Goal: Task Accomplishment & Management: Manage account settings

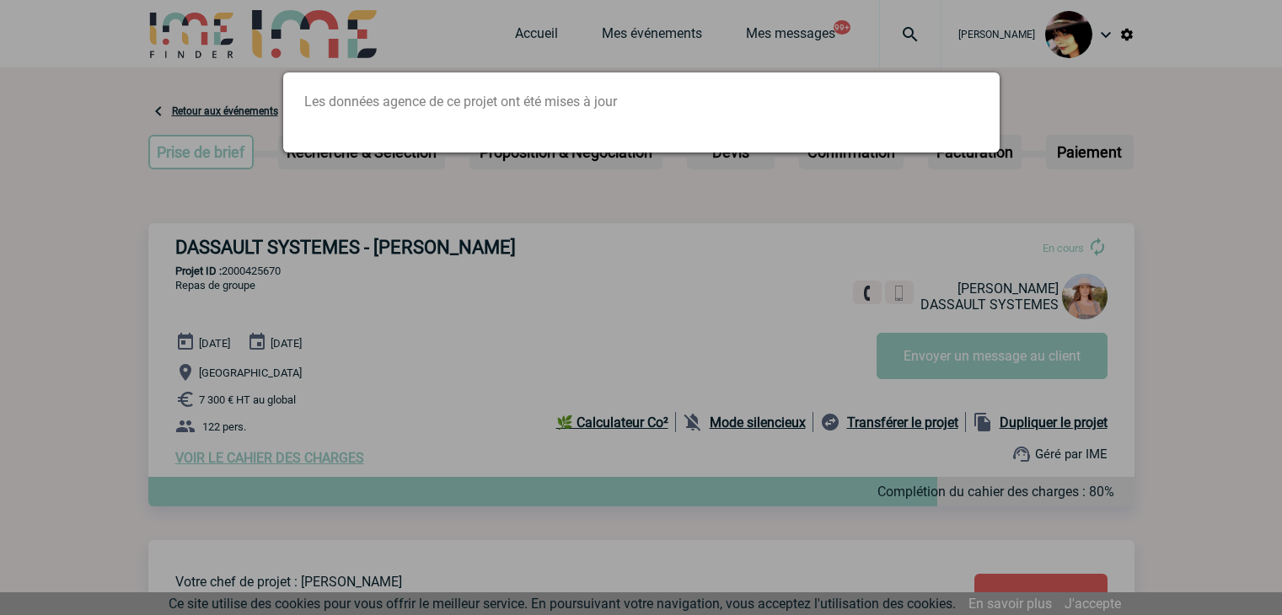
click at [665, 248] on div at bounding box center [641, 307] width 1282 height 615
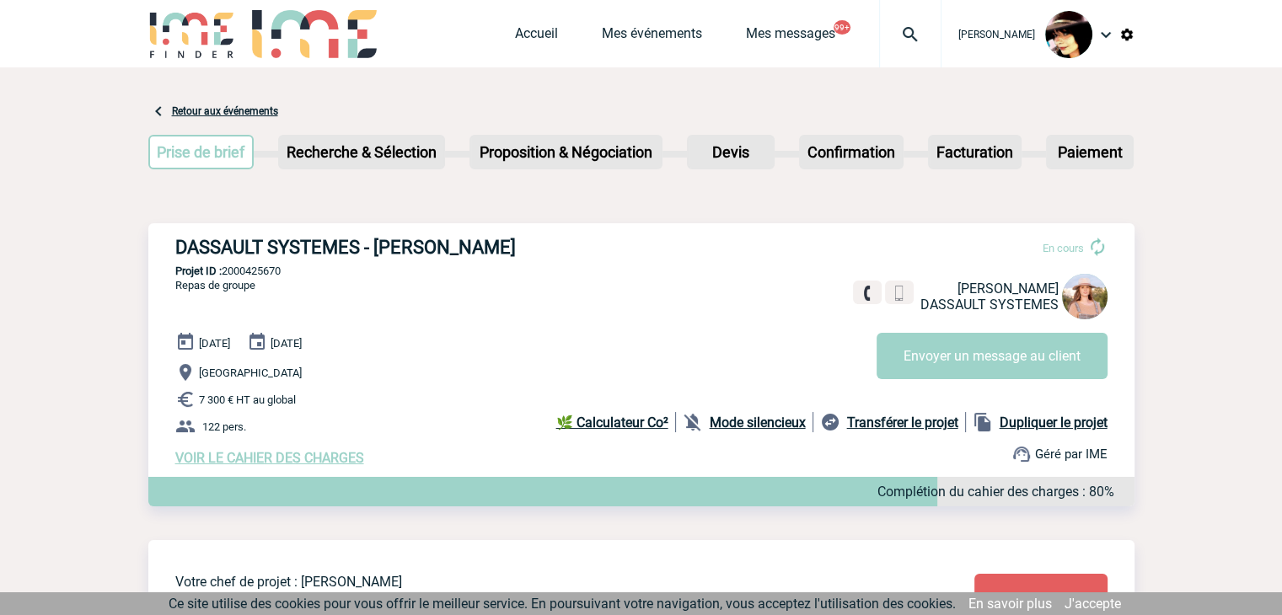
click at [892, 27] on img at bounding box center [910, 34] width 61 height 20
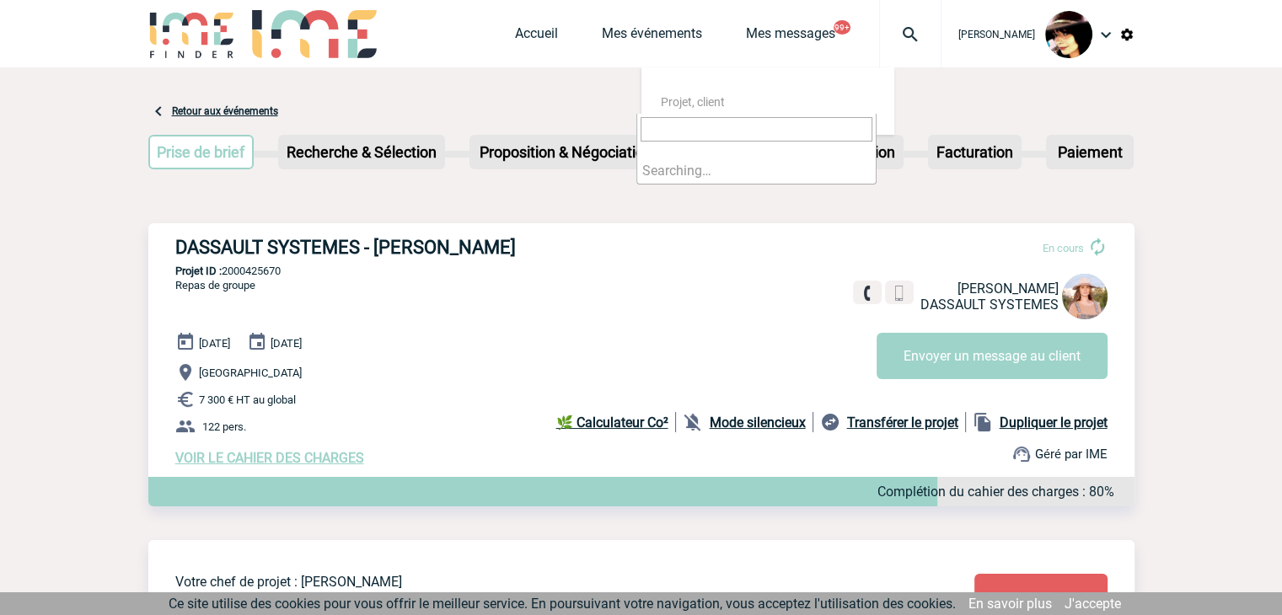
click at [730, 134] on input "search" at bounding box center [757, 129] width 232 height 24
type input "2"
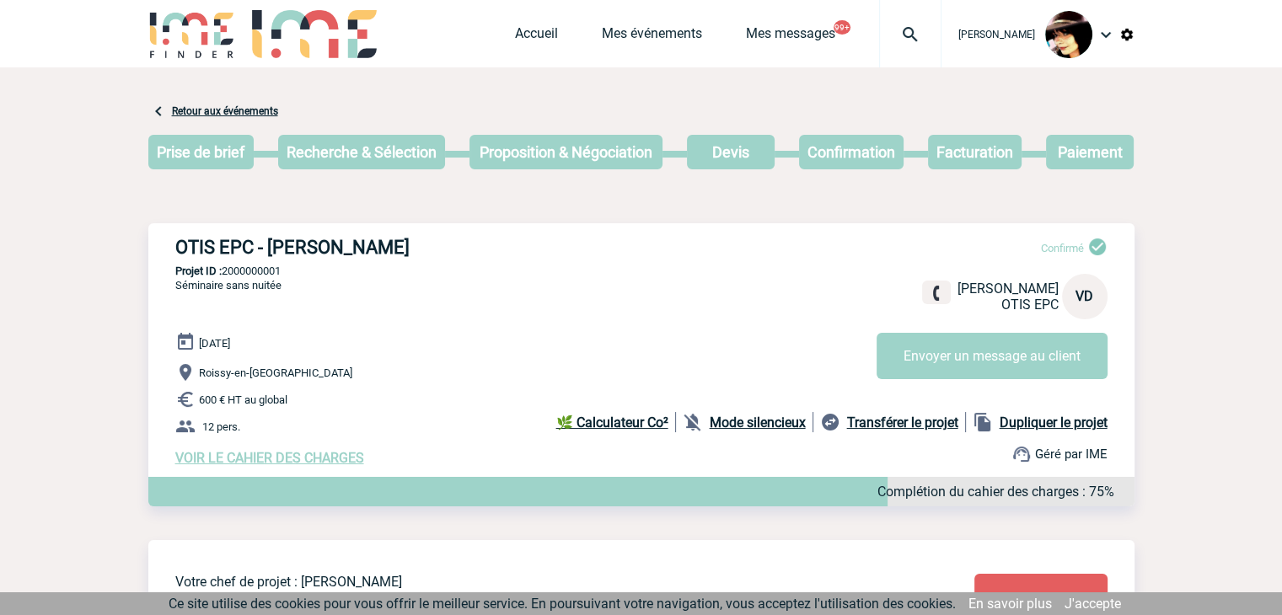
click at [903, 30] on img at bounding box center [910, 34] width 61 height 20
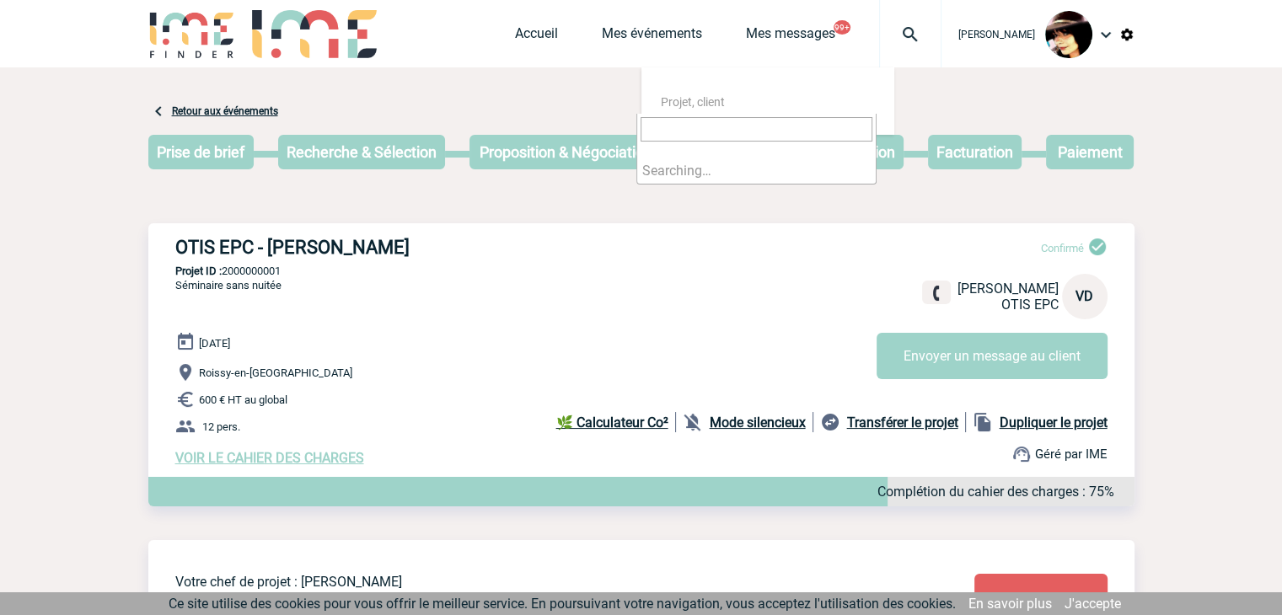
click at [766, 119] on input "search" at bounding box center [757, 129] width 232 height 24
click at [763, 122] on input "search" at bounding box center [757, 129] width 232 height 24
type input "2000425632"
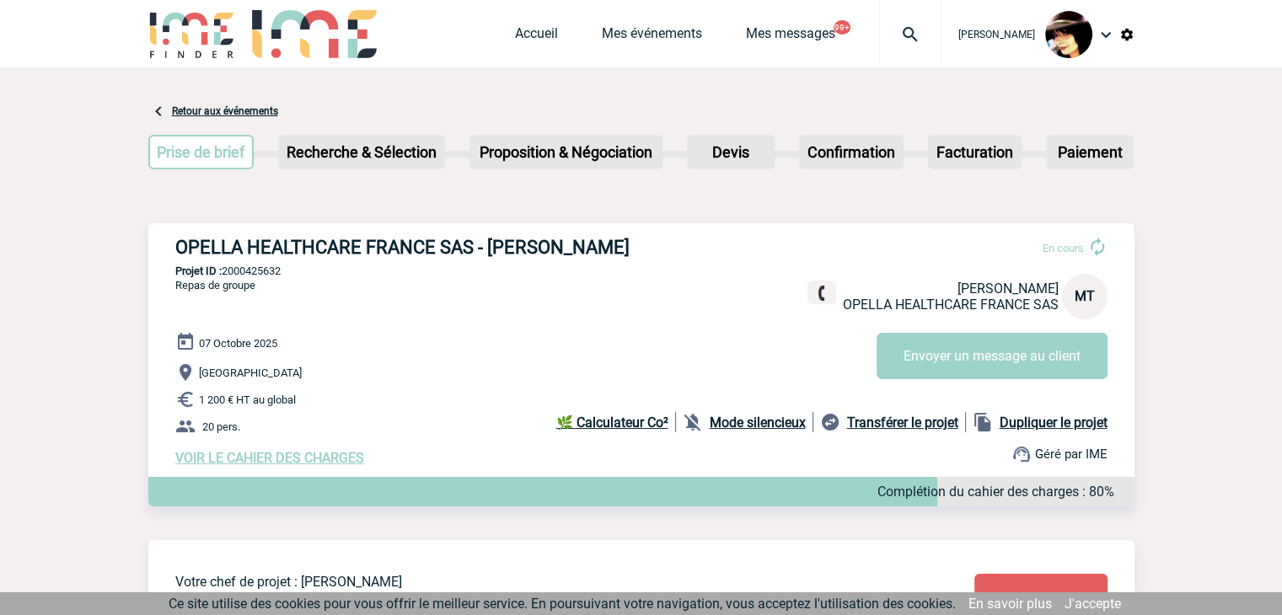
click at [493, 41] on div "Rachel SABOUREAU Accueil Mes événements 99+" at bounding box center [641, 36] width 986 height 72
click at [515, 35] on link "Accueil" at bounding box center [536, 37] width 43 height 24
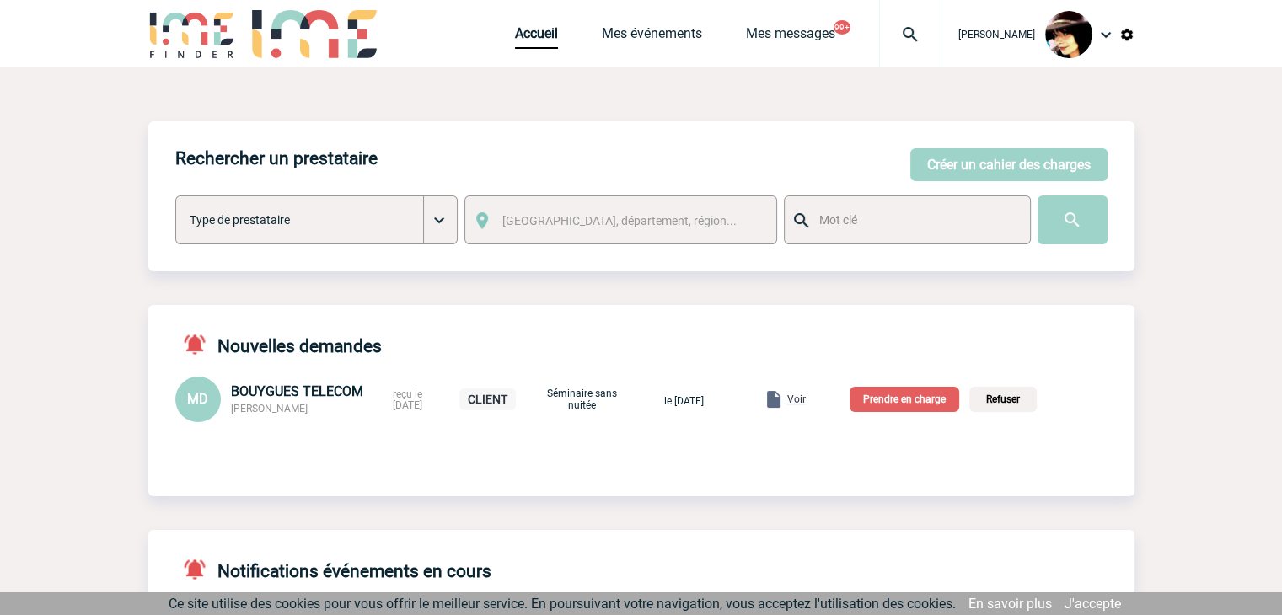
click at [806, 401] on span "Voir" at bounding box center [796, 400] width 19 height 12
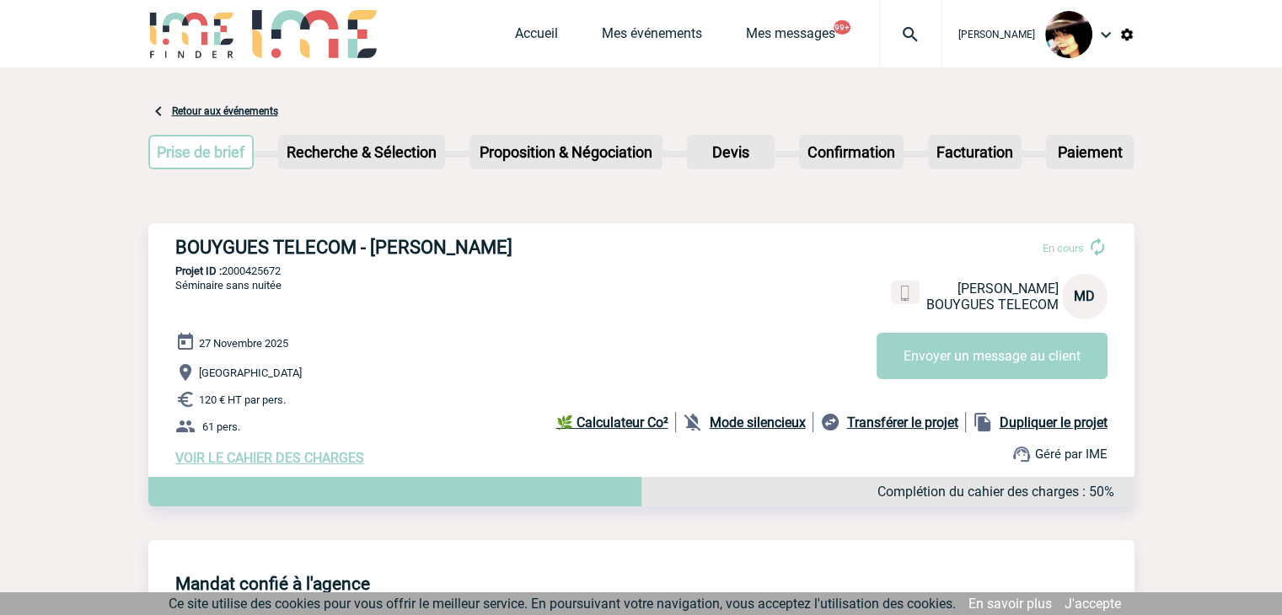
click at [333, 464] on span "VOIR LE CAHIER DES CHARGES" at bounding box center [269, 458] width 189 height 16
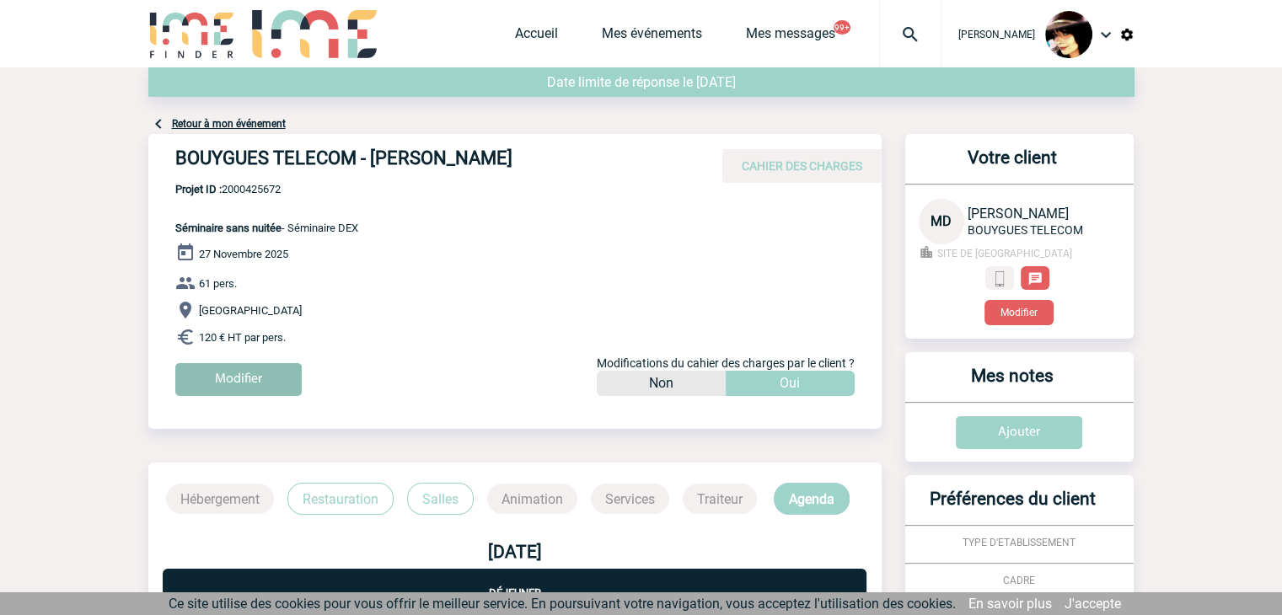
click at [254, 372] on input "Modifier" at bounding box center [238, 379] width 126 height 33
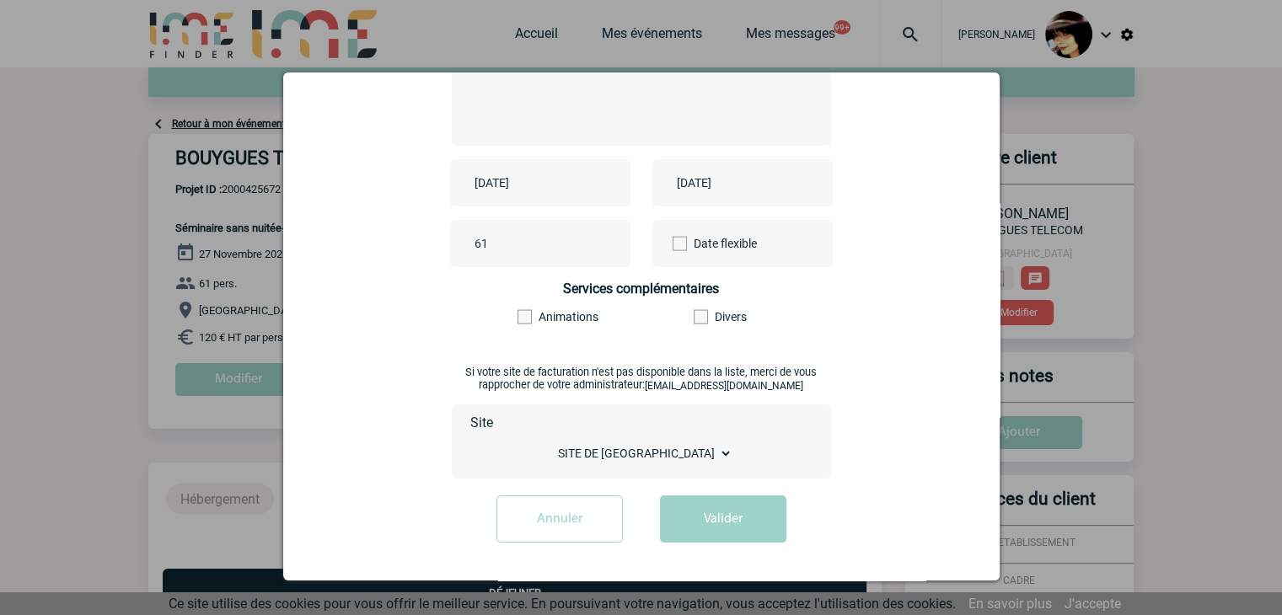
scroll to position [300, 0]
click at [533, 534] on input "Annuler" at bounding box center [560, 519] width 126 height 47
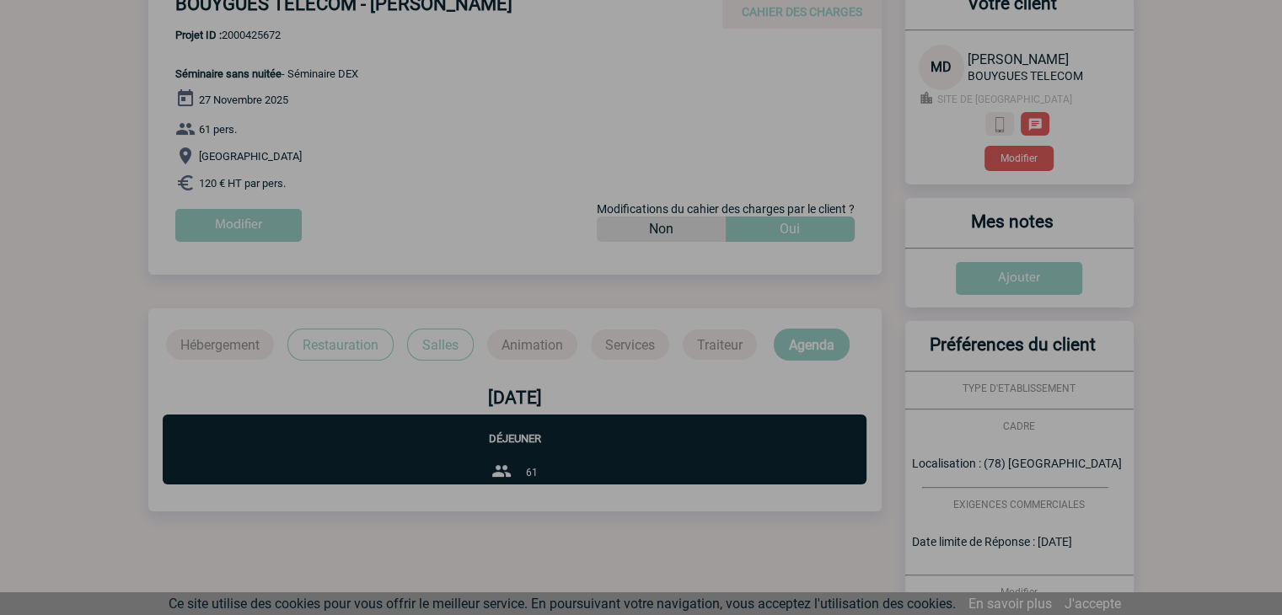
scroll to position [422, 0]
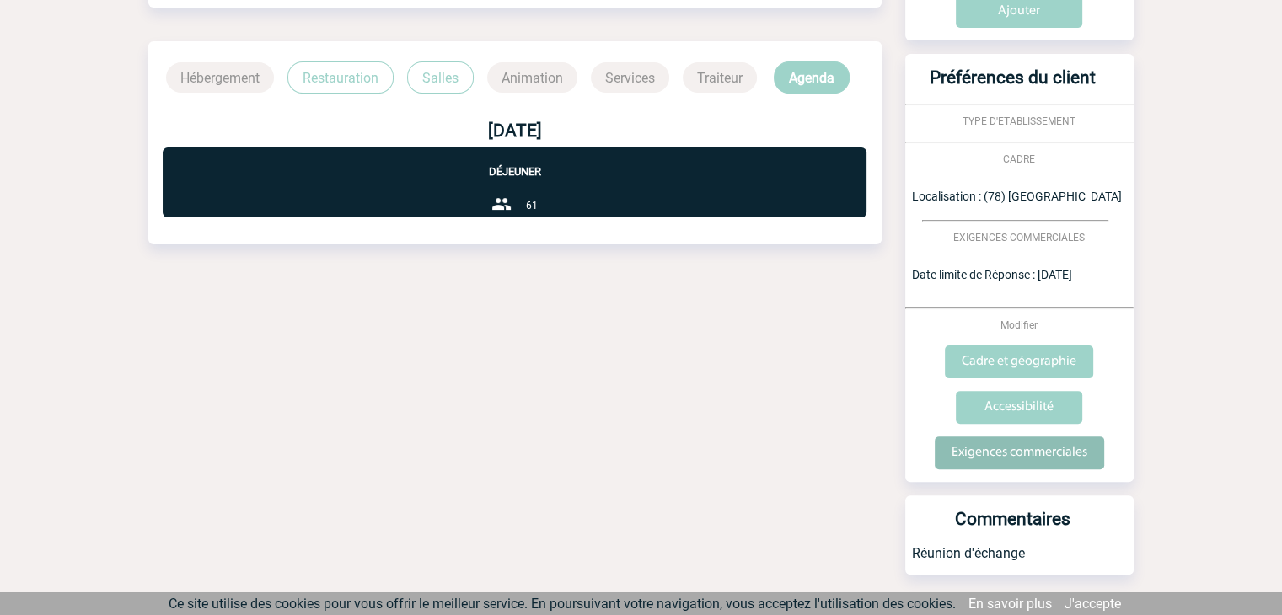
click at [998, 449] on input "Exigences commerciales" at bounding box center [1019, 453] width 169 height 33
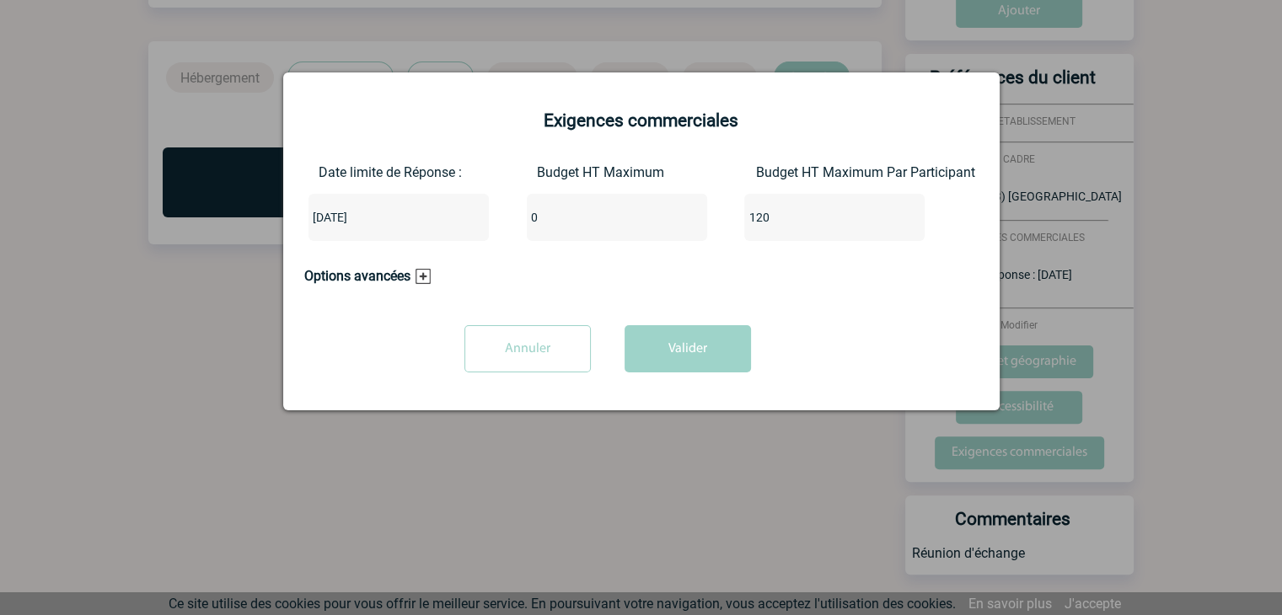
drag, startPoint x: 530, startPoint y: 222, endPoint x: 519, endPoint y: 197, distance: 26.8
click at [499, 220] on div "Date limite de Réponse : 2025-09-25 Budget HT Maximum 0 Budget HT Maximum Par P…" at bounding box center [641, 209] width 674 height 90
type input "7200"
drag, startPoint x: 803, startPoint y: 221, endPoint x: 636, endPoint y: 234, distance: 167.4
click at [604, 230] on div "Date limite de Réponse : 2025-09-25 Budget HT Maximum 7200 Budget HT Maximum Pa…" at bounding box center [641, 209] width 674 height 90
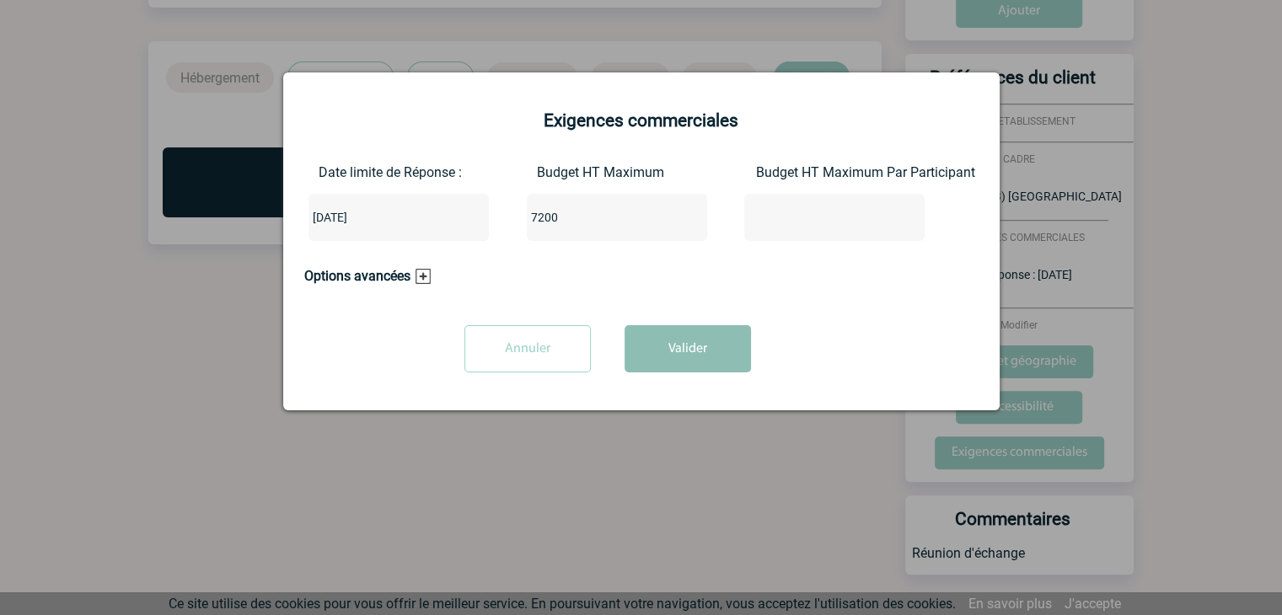
click at [680, 346] on button "Valider" at bounding box center [688, 348] width 126 height 47
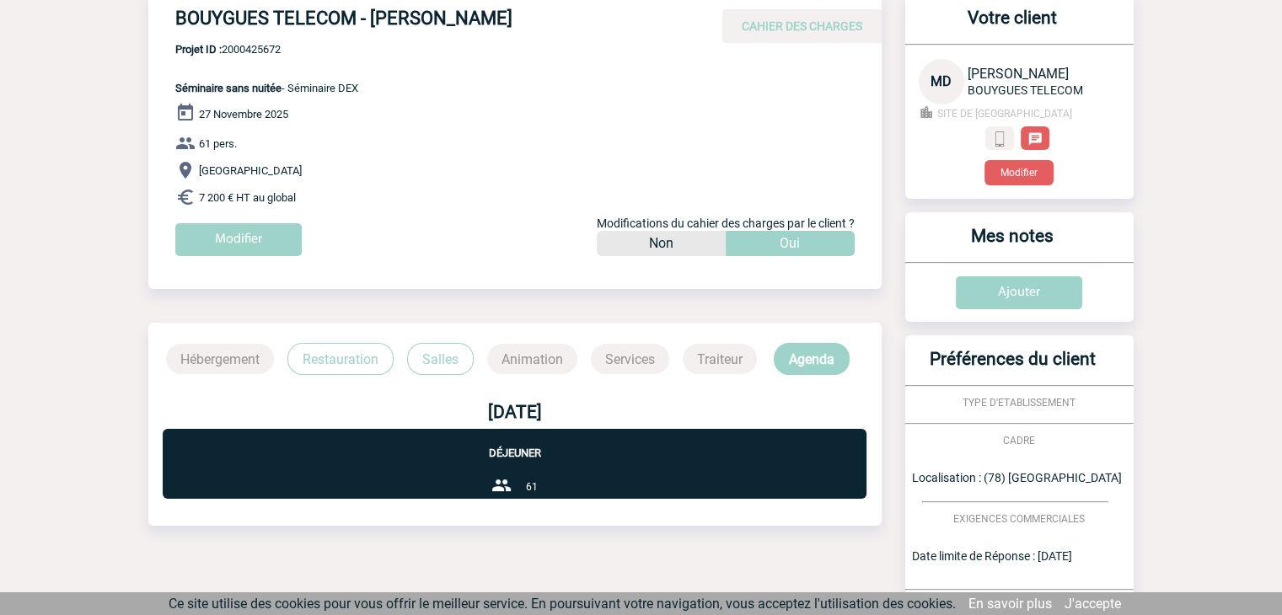
scroll to position [0, 0]
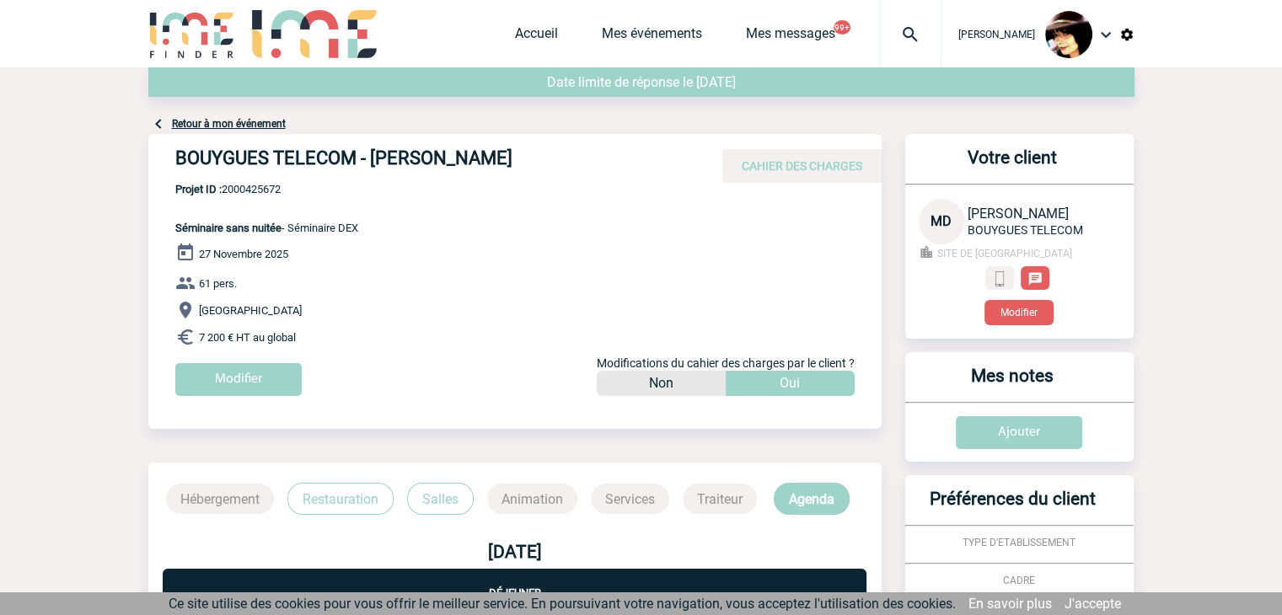
click at [533, 160] on h4 "BOUYGUES TELECOM - Maria DOS SANTOS" at bounding box center [428, 162] width 506 height 29
drag, startPoint x: 532, startPoint y: 158, endPoint x: 376, endPoint y: 157, distance: 156.0
click at [376, 157] on h4 "BOUYGUES TELECOM - Maria DOS SANTOS" at bounding box center [428, 162] width 506 height 29
copy h4 "Maria DOS SANTOS"
click at [519, 33] on link "Accueil" at bounding box center [536, 37] width 43 height 24
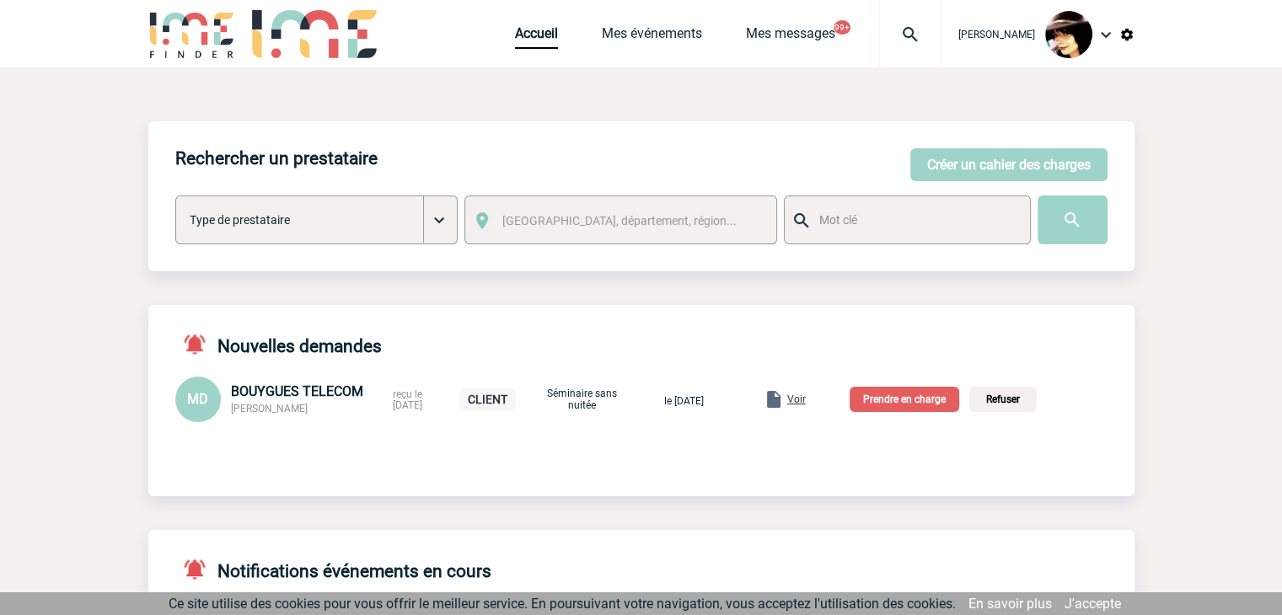
click at [924, 400] on p "Prendre en charge" at bounding box center [905, 399] width 110 height 25
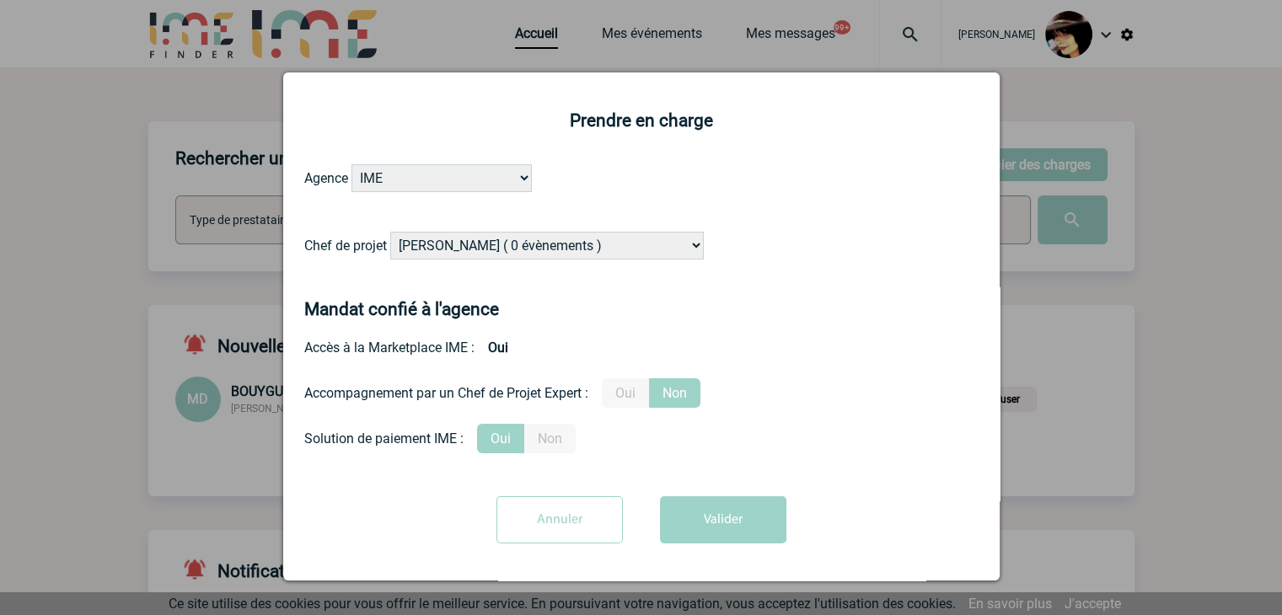
click at [457, 247] on select "Alizée VERLAGUET ( 0 évènements ) Anne-Françoise BONHOMME ( 179 évènements ) An…" at bounding box center [547, 246] width 314 height 28
select select "131233"
click at [459, 246] on select "Alizée VERLAGUET ( 0 évènements ) Anne-Françoise BONHOMME ( 179 évènements ) An…" at bounding box center [547, 246] width 314 height 28
click at [626, 392] on label "Oui" at bounding box center [625, 394] width 47 height 30
click at [0, 0] on input "Oui" at bounding box center [0, 0] width 0 height 0
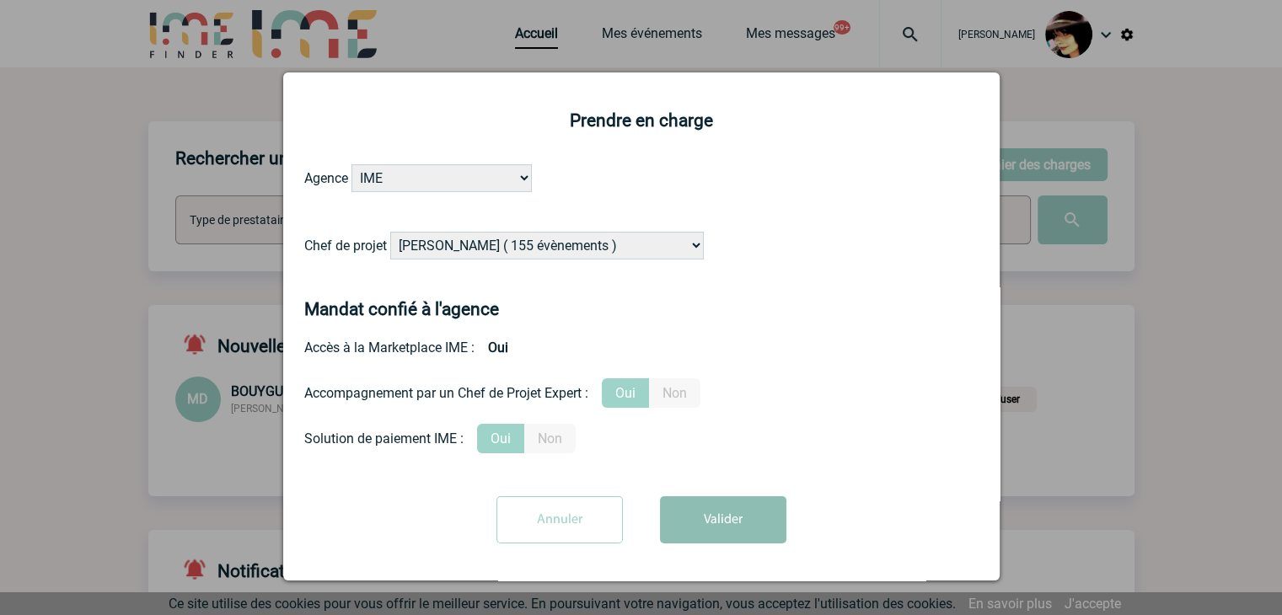
click at [715, 529] on button "Valider" at bounding box center [723, 520] width 126 height 47
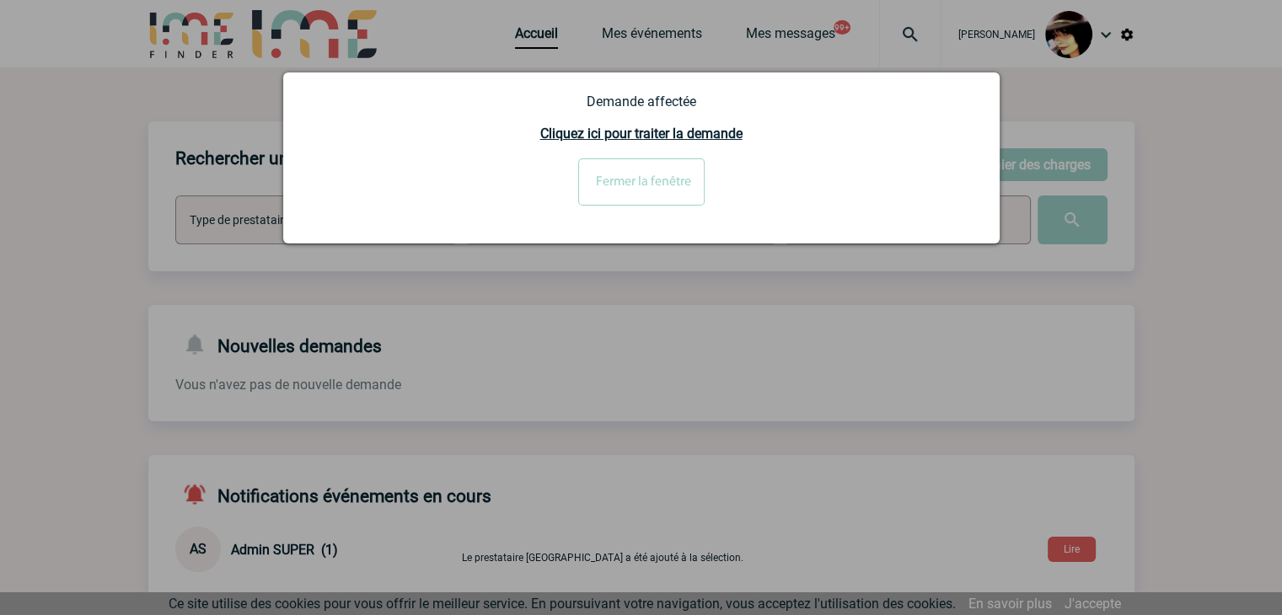
drag, startPoint x: 620, startPoint y: 196, endPoint x: 640, endPoint y: 193, distance: 20.5
click at [620, 196] on input "Fermer la fenêtre" at bounding box center [641, 181] width 126 height 47
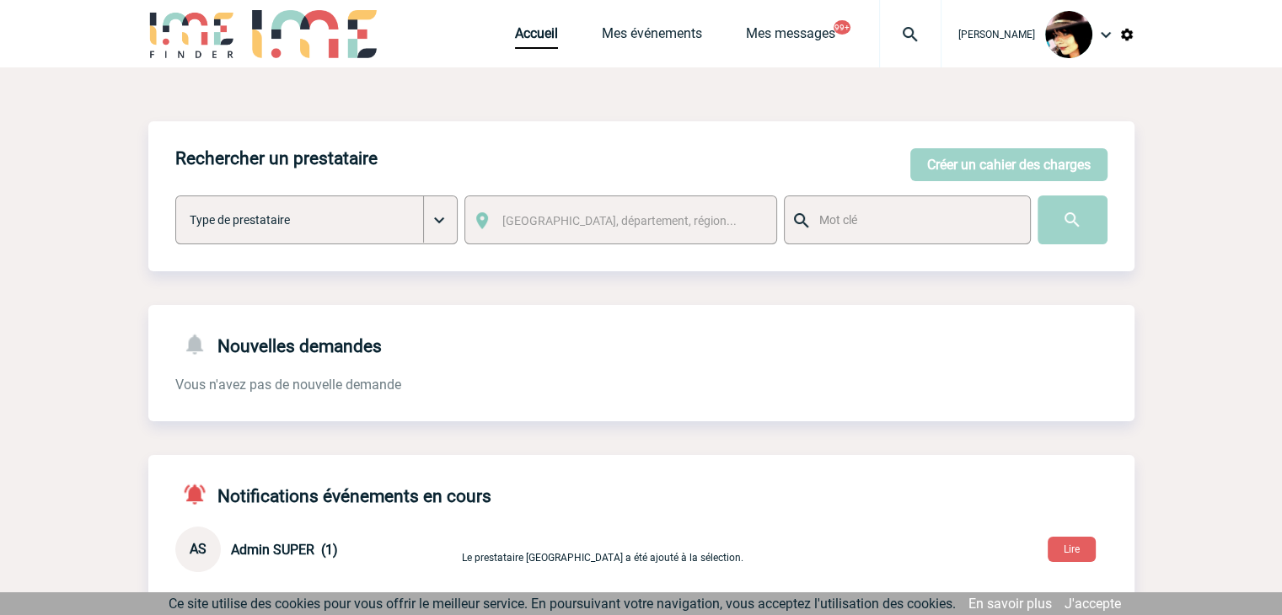
click at [893, 37] on img at bounding box center [910, 34] width 61 height 20
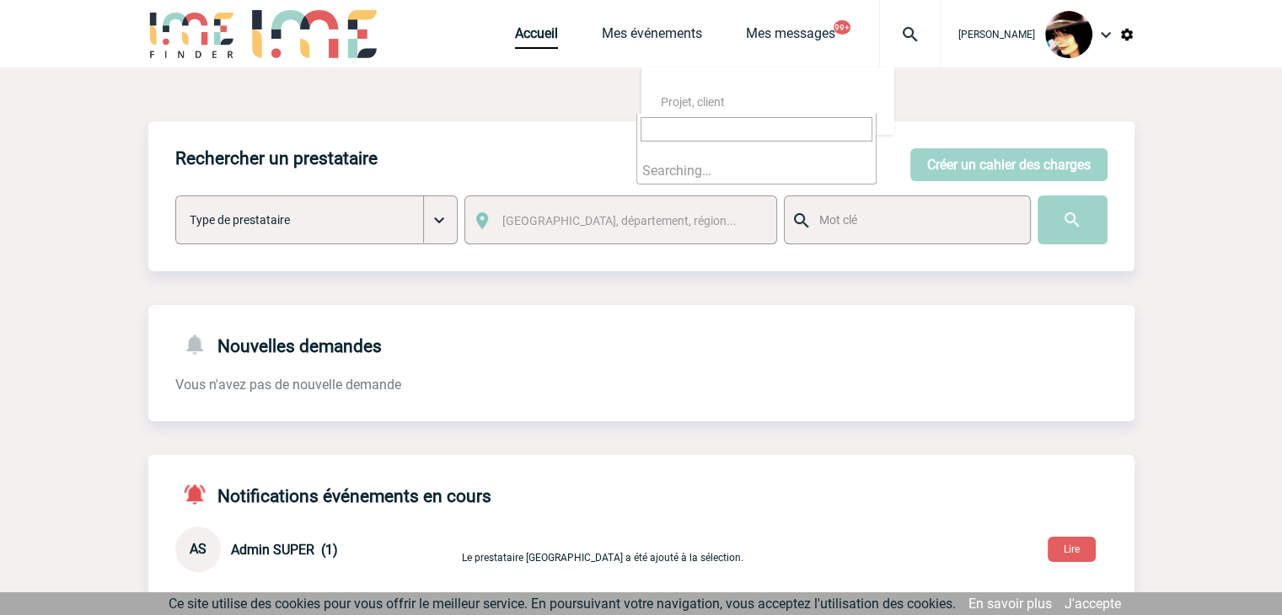
click at [776, 124] on input "search" at bounding box center [757, 129] width 232 height 24
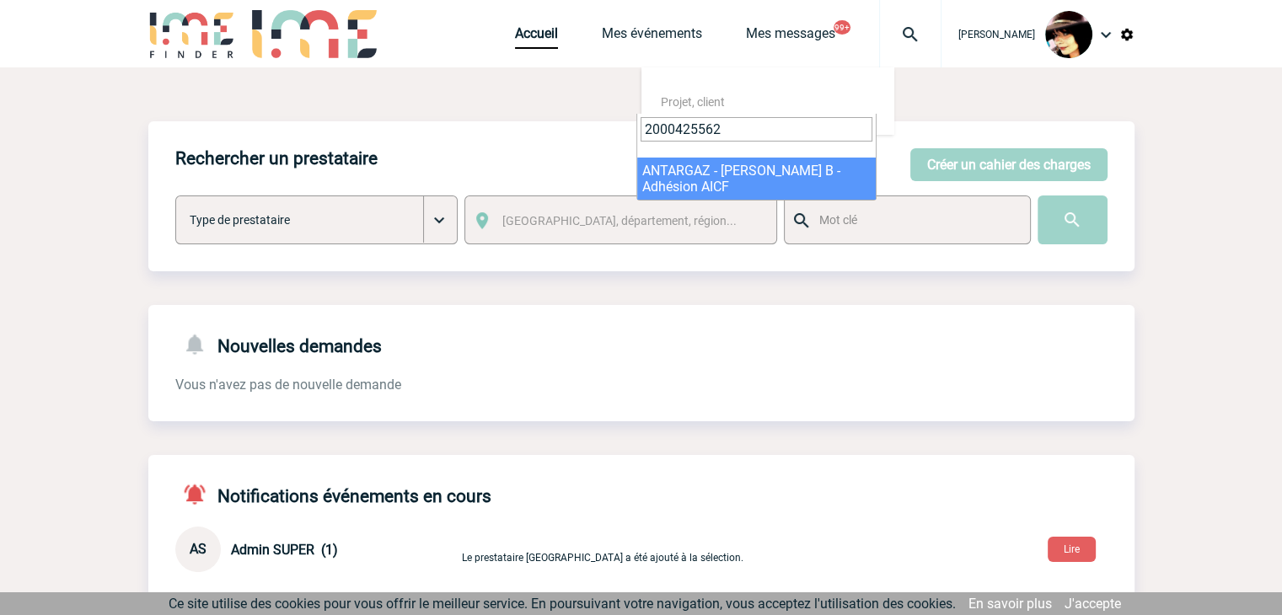
type input "2000425562"
select select "25063"
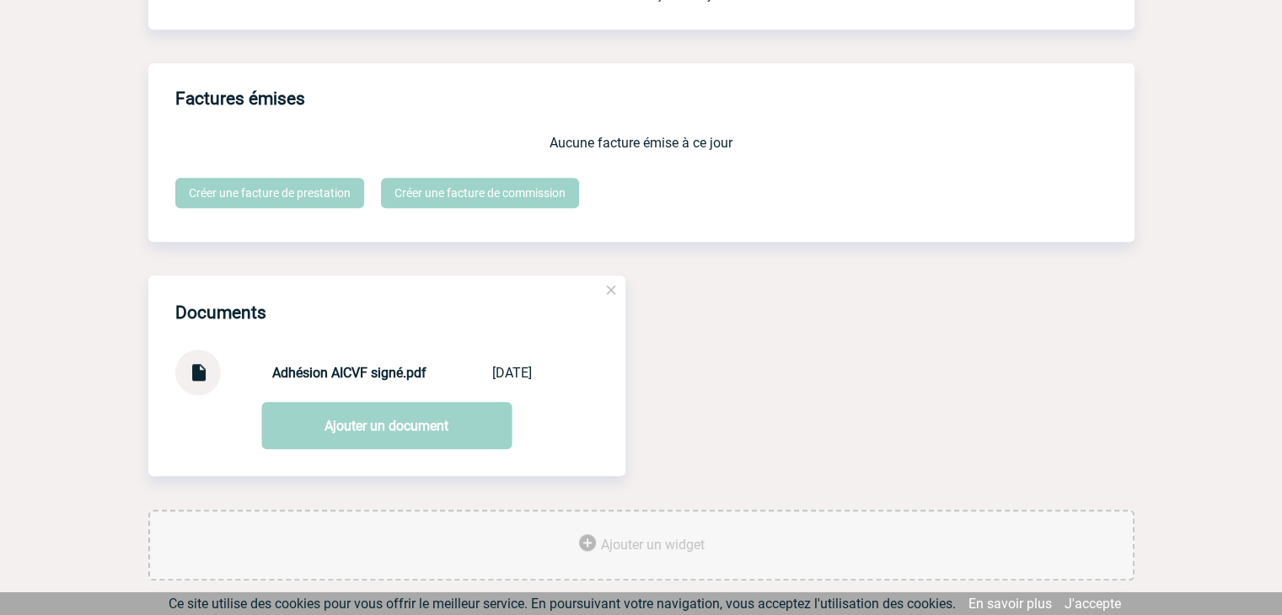
scroll to position [1642, 0]
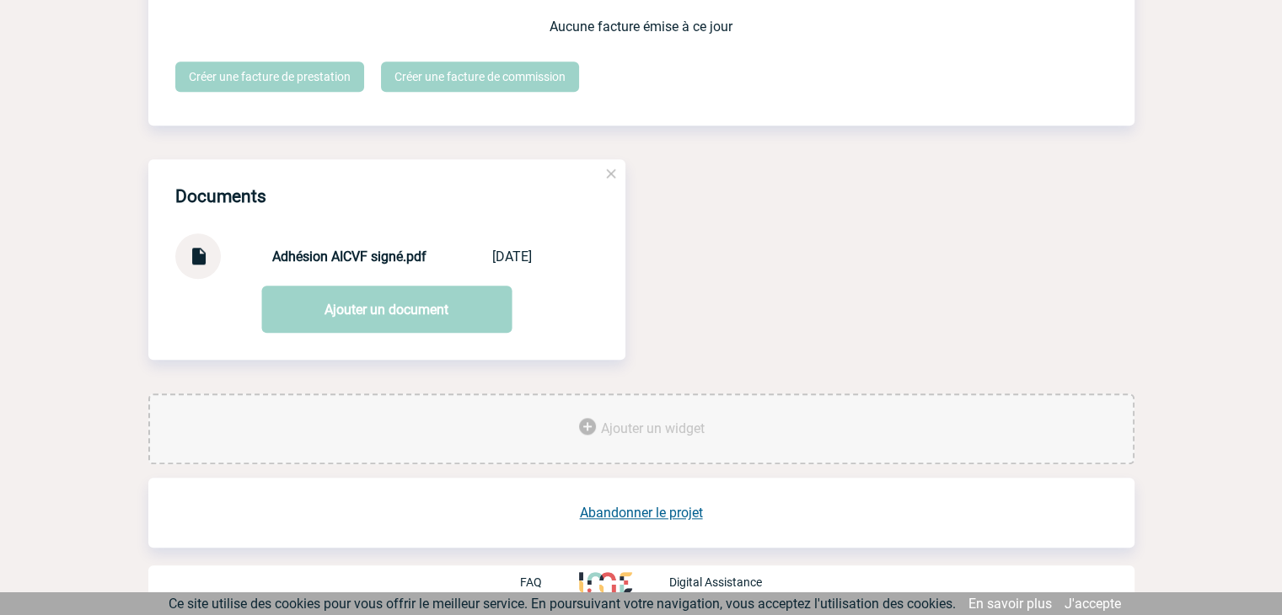
click at [639, 515] on link "Abandonner le projet" at bounding box center [641, 513] width 123 height 16
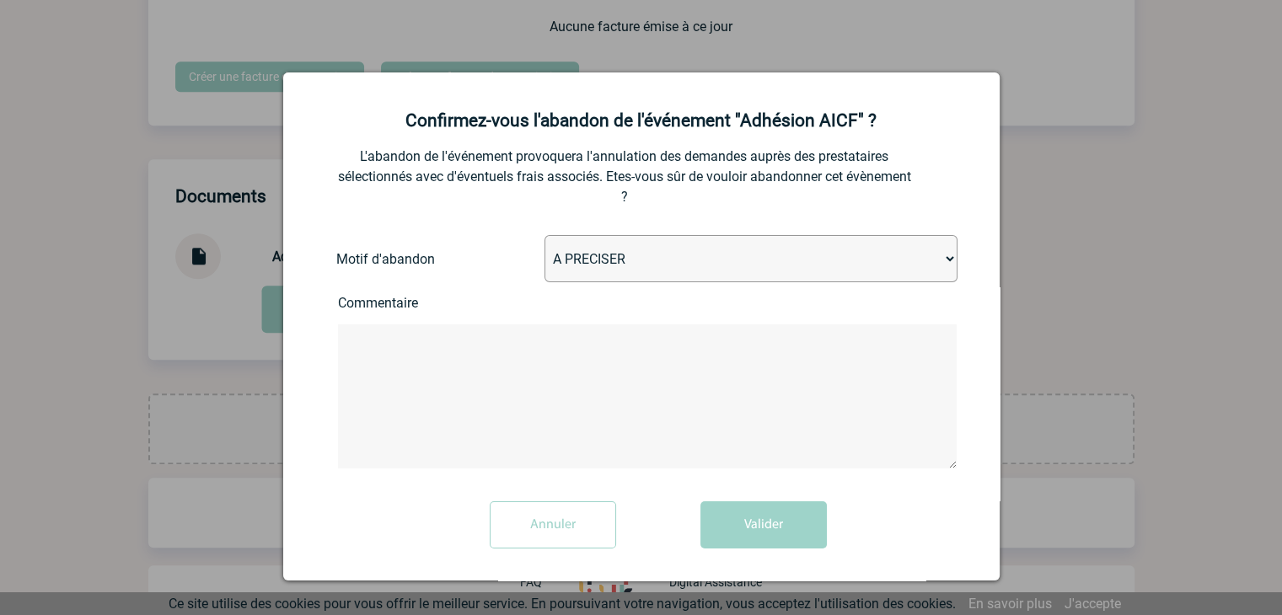
click at [571, 267] on select "A PRECISER Projet annulé Projet reporté Evénement organisé en interne A fait ap…" at bounding box center [751, 258] width 413 height 47
select select "ABANDON_PROJET_07"
click at [545, 237] on select "A PRECISER Projet annulé Projet reporté Evénement organisé en interne A fait ap…" at bounding box center [751, 258] width 413 height 47
click at [726, 530] on button "Valider" at bounding box center [764, 525] width 126 height 47
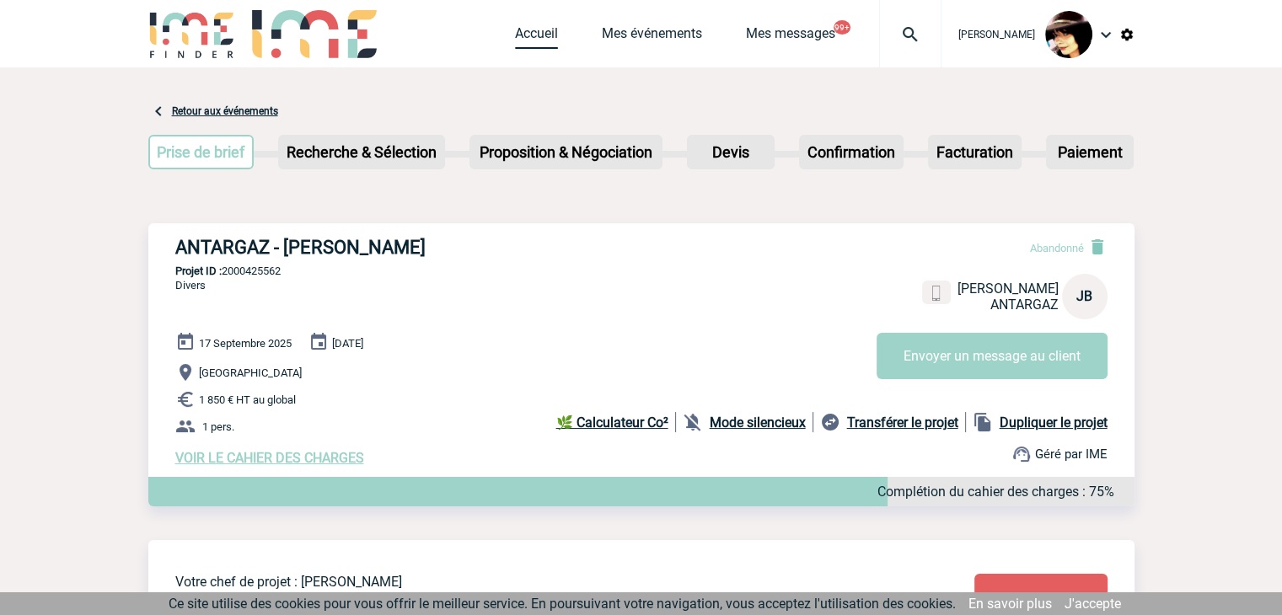
click at [515, 36] on link "Accueil" at bounding box center [536, 37] width 43 height 24
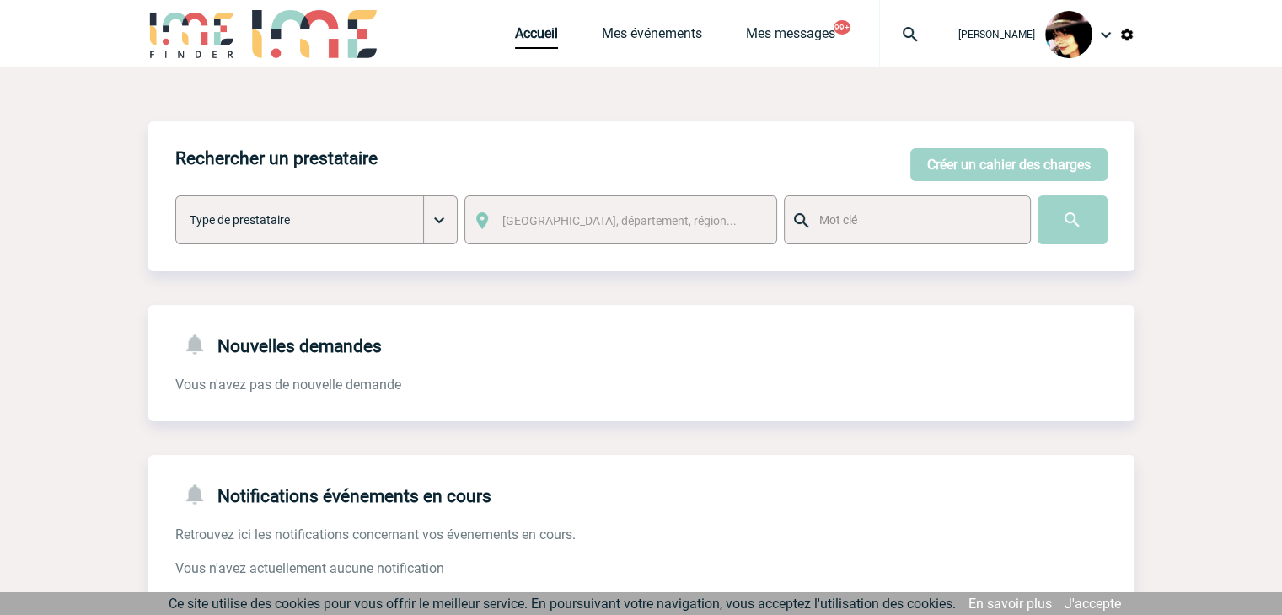
click at [899, 28] on img at bounding box center [910, 34] width 61 height 20
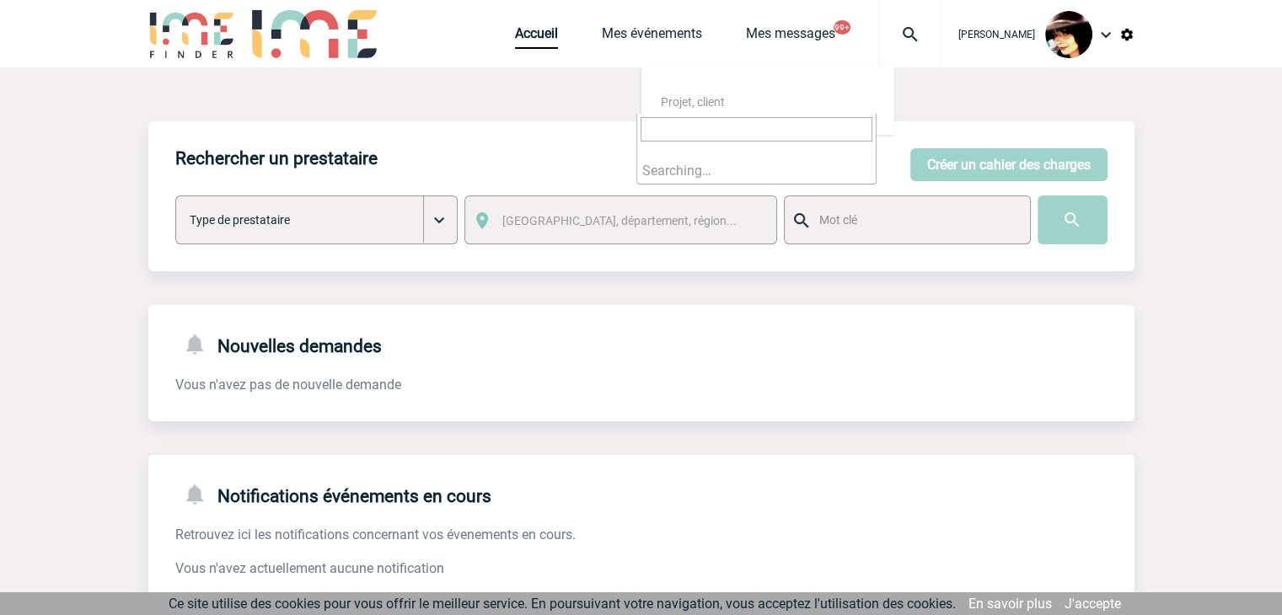
click at [760, 126] on input "search" at bounding box center [757, 129] width 232 height 24
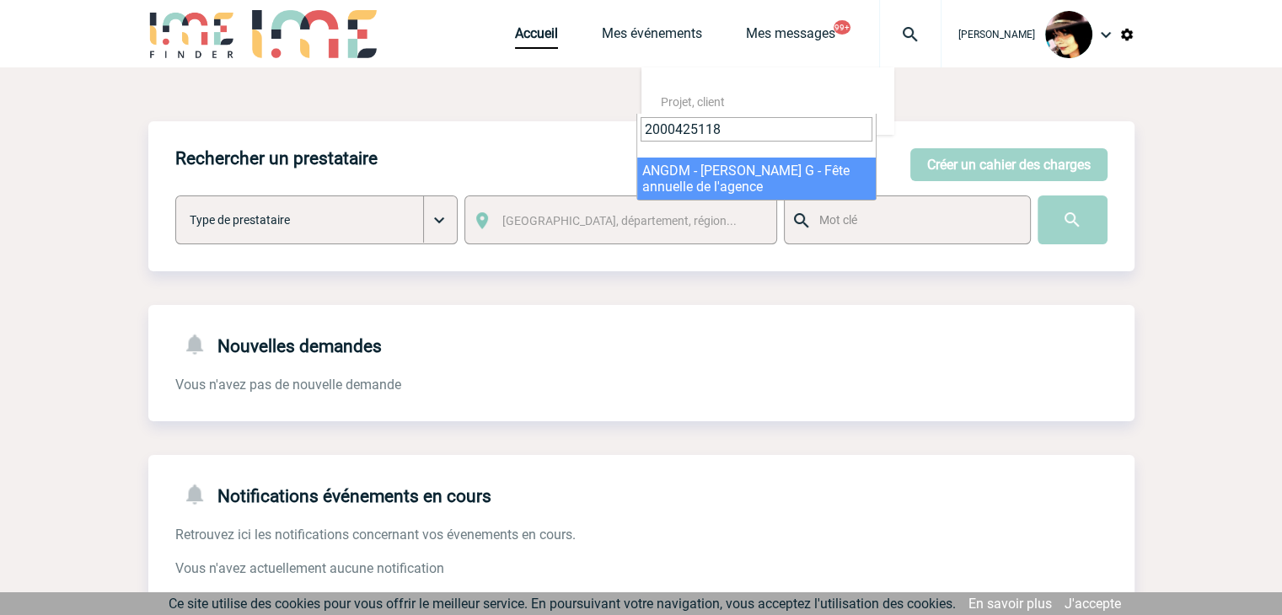
type input "2000425118"
select select "24619"
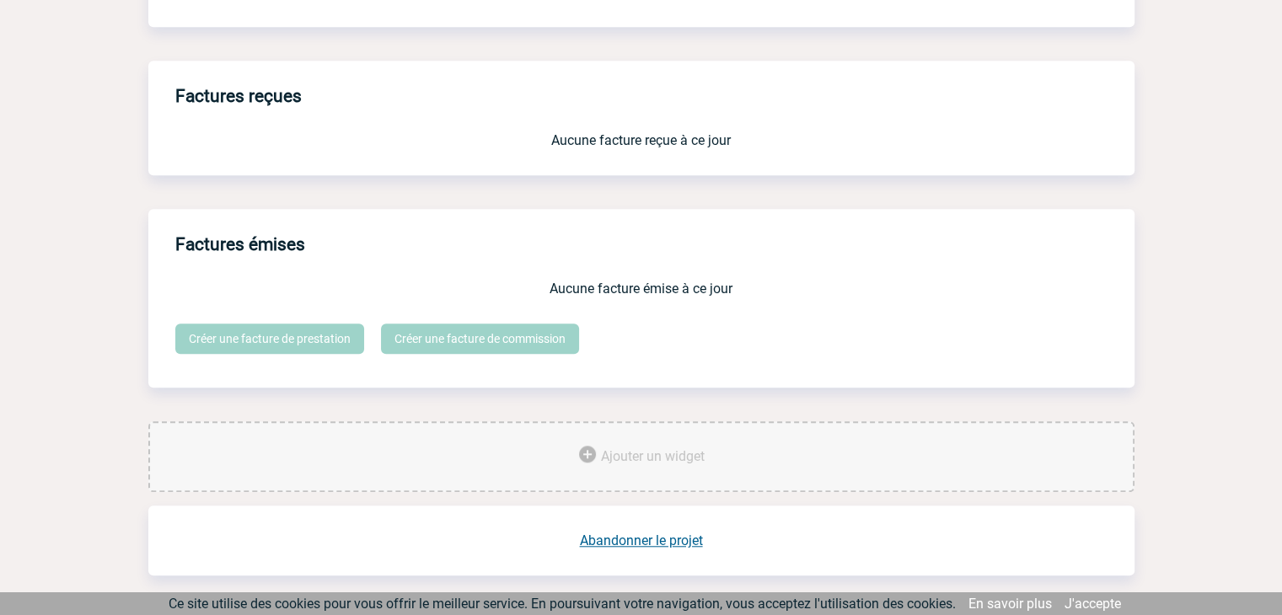
scroll to position [1393, 0]
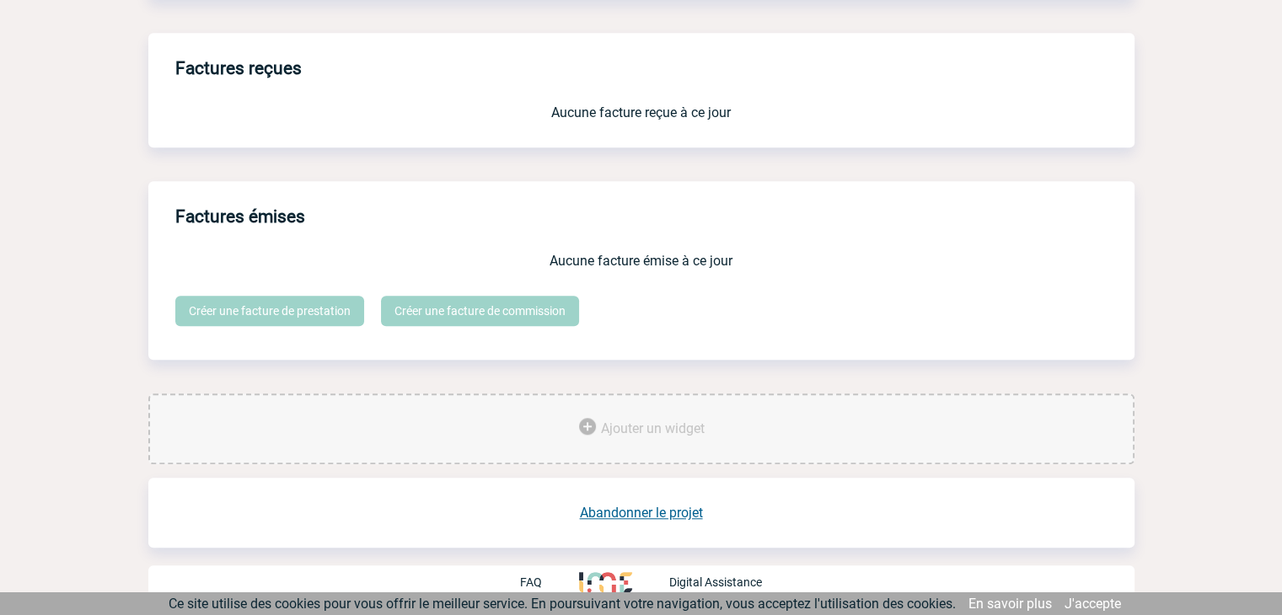
click at [639, 509] on link "Abandonner le projet" at bounding box center [641, 513] width 123 height 16
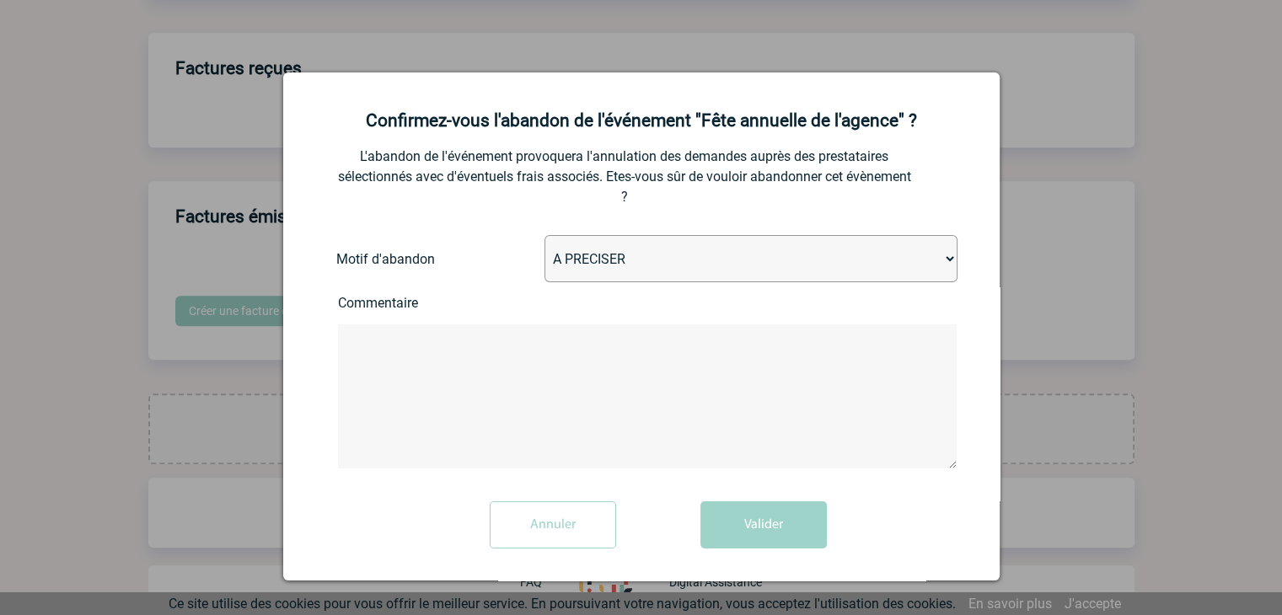
click at [657, 264] on select "A PRECISER Projet annulé Projet reporté Evénement organisé en interne A fait ap…" at bounding box center [751, 258] width 413 height 47
select select "ABANDON_PROJET_10"
click at [545, 237] on select "A PRECISER Projet annulé Projet reporté Evénement organisé en interne A fait ap…" at bounding box center [751, 258] width 413 height 47
click at [743, 518] on button "Valider" at bounding box center [764, 525] width 126 height 47
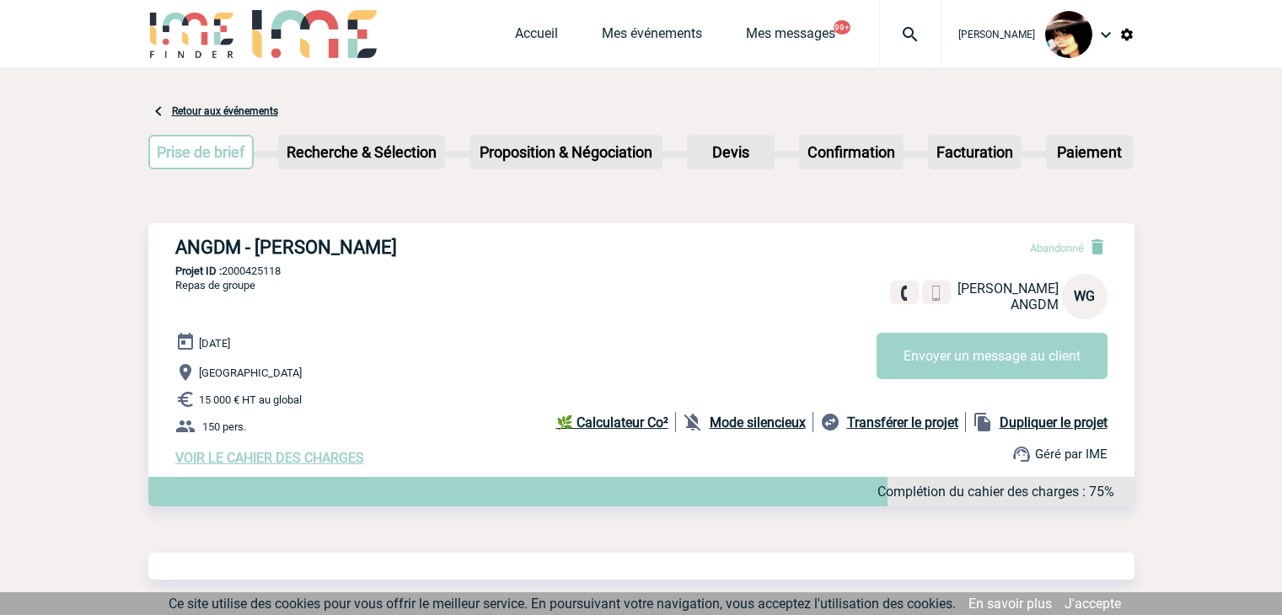
scroll to position [805, 0]
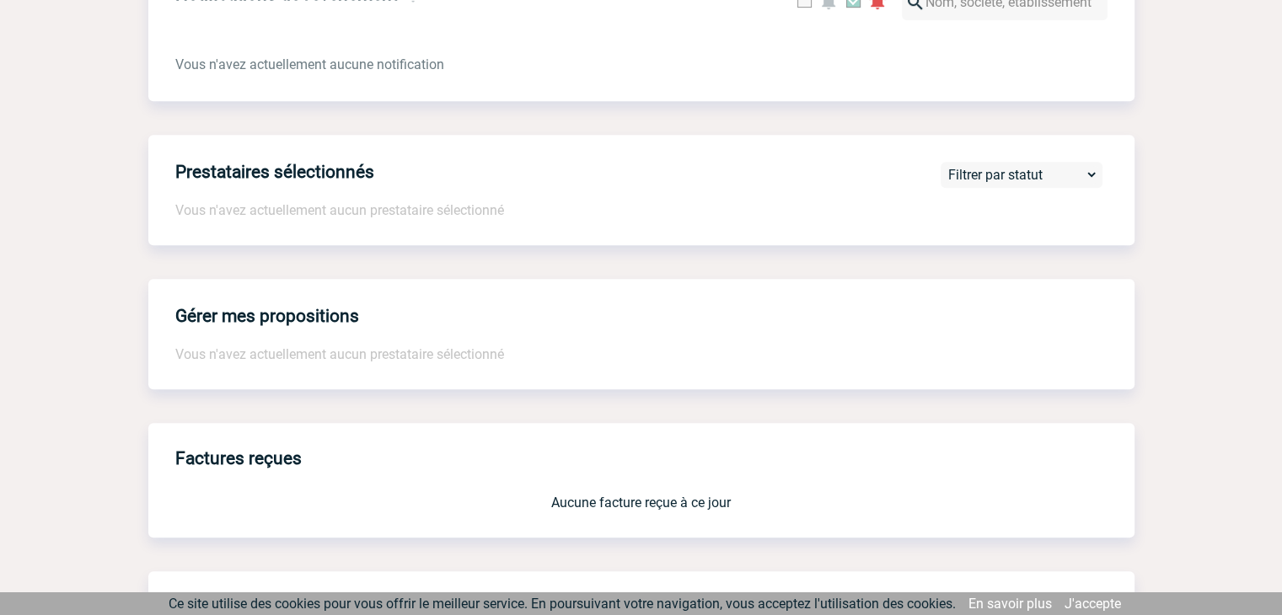
drag, startPoint x: 873, startPoint y: 232, endPoint x: 867, endPoint y: 223, distance: 10.3
click at [872, 231] on div "Prestataires sélectionnés Vous n'avez actuellement aucun prestataire sélectionn…" at bounding box center [641, 190] width 986 height 110
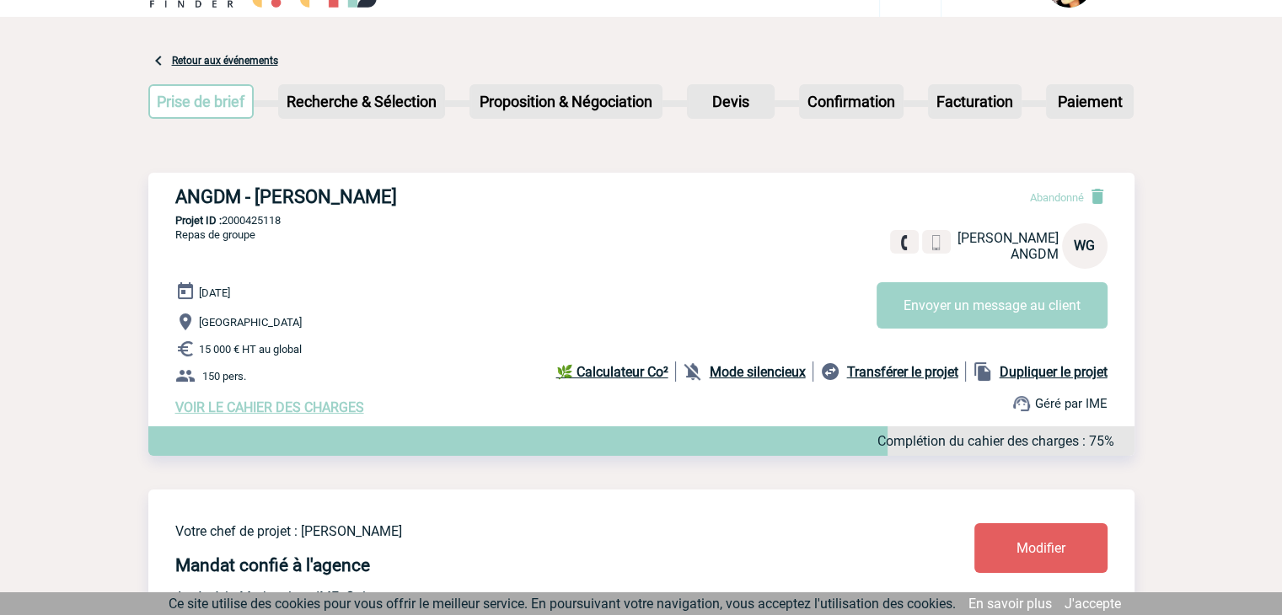
scroll to position [0, 0]
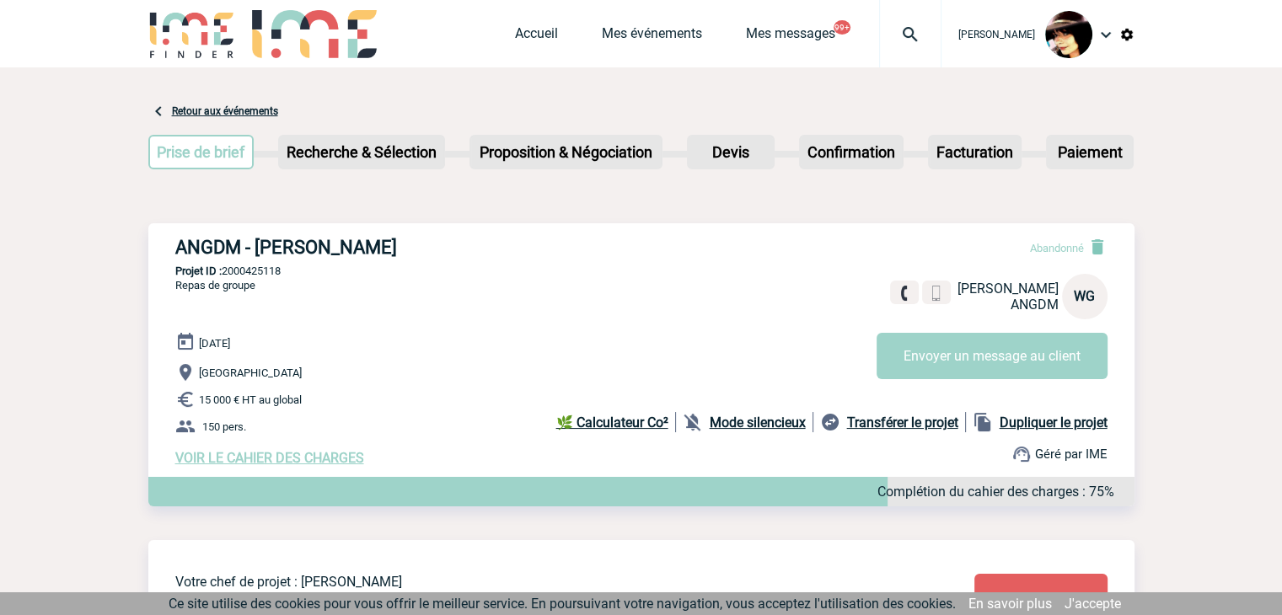
drag, startPoint x: 883, startPoint y: 14, endPoint x: 893, endPoint y: 30, distance: 18.5
click at [889, 26] on div at bounding box center [910, 33] width 62 height 67
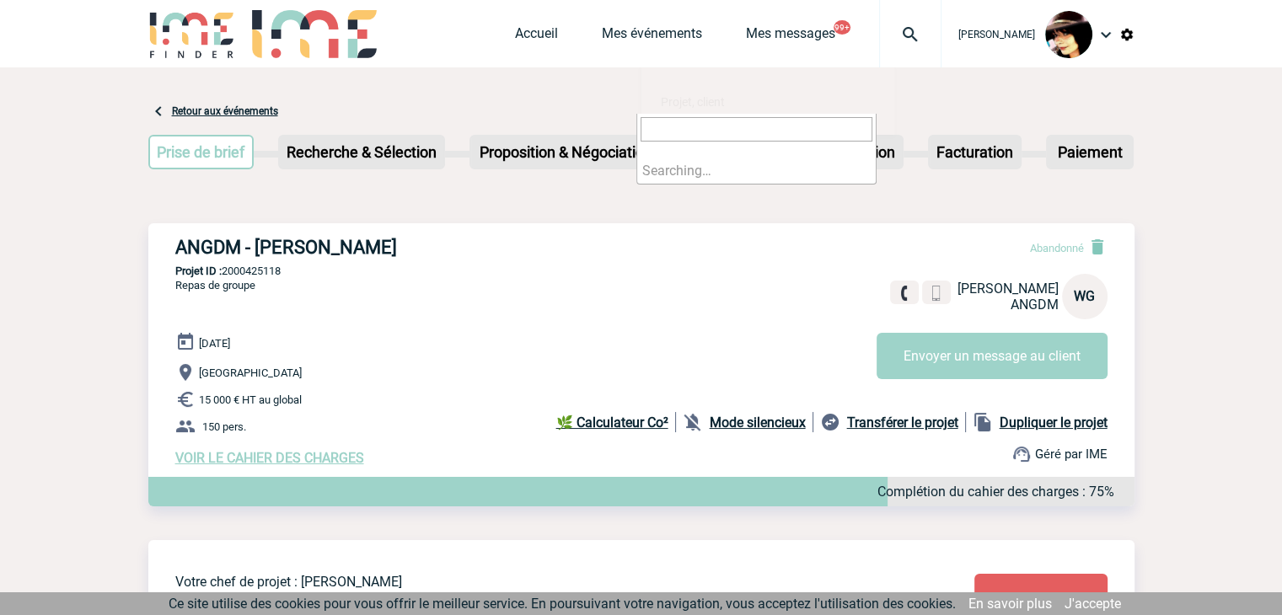
click at [893, 30] on img at bounding box center [910, 34] width 61 height 20
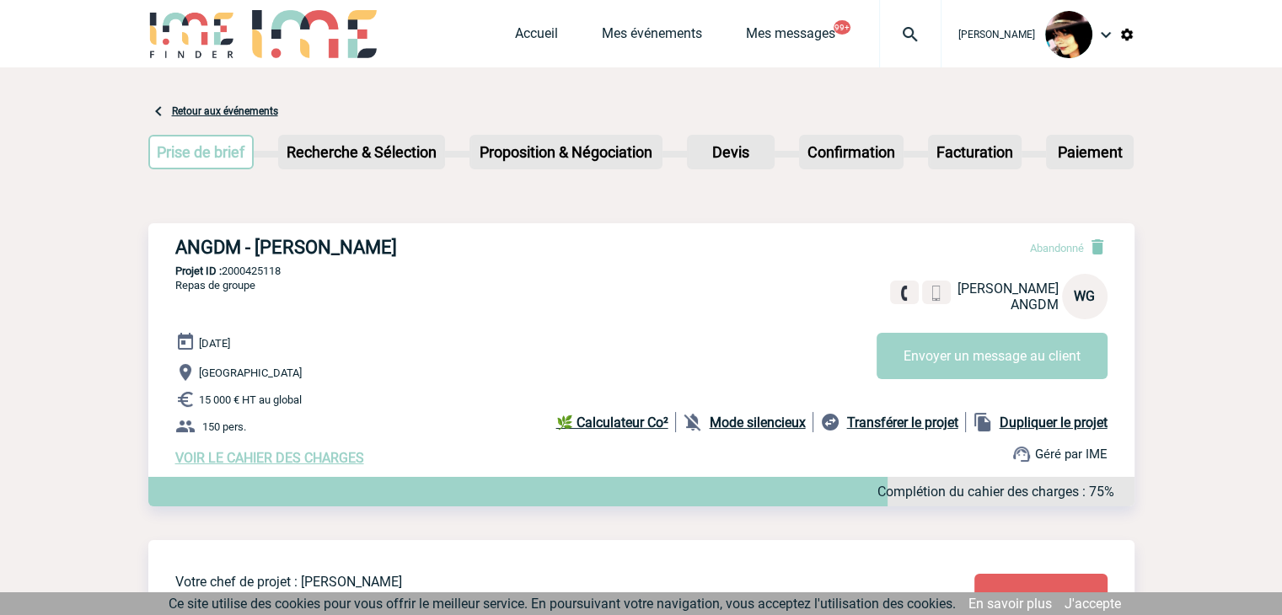
click at [893, 35] on img at bounding box center [910, 34] width 61 height 20
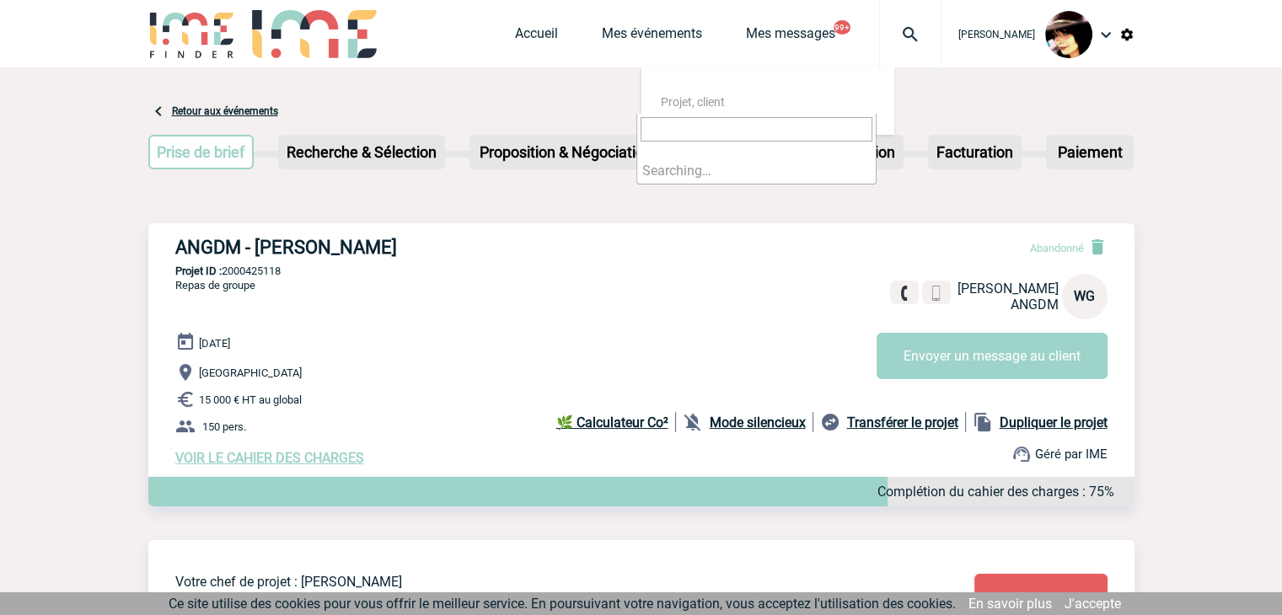
click at [728, 138] on input "search" at bounding box center [757, 129] width 232 height 24
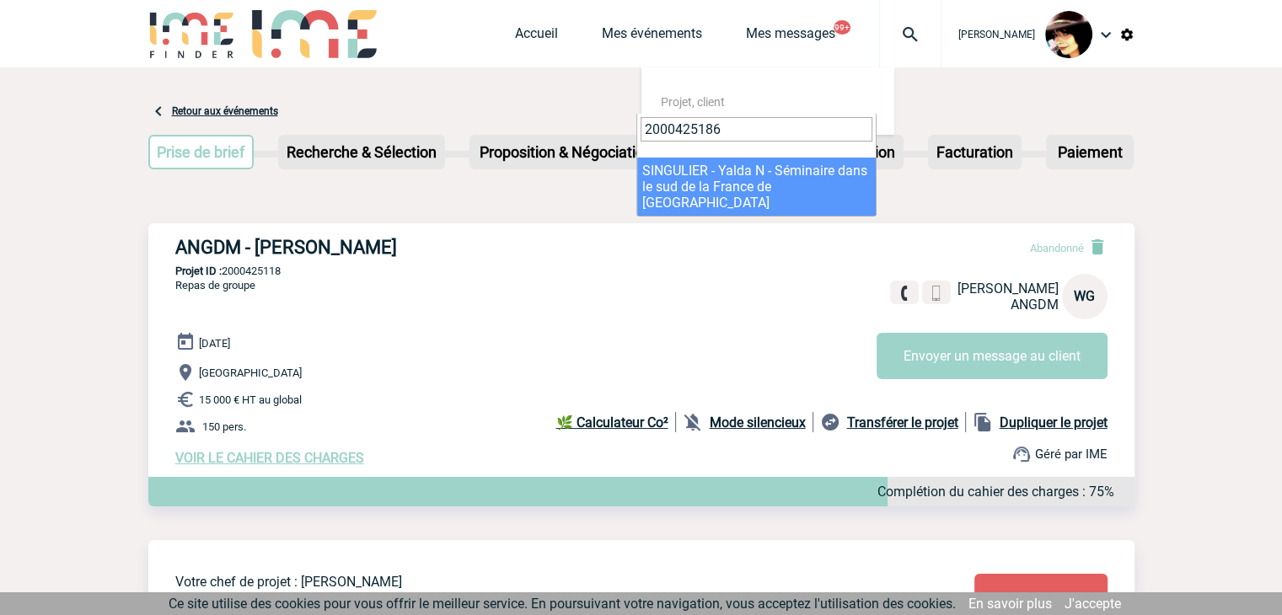
type input "2000425186"
select select "24687"
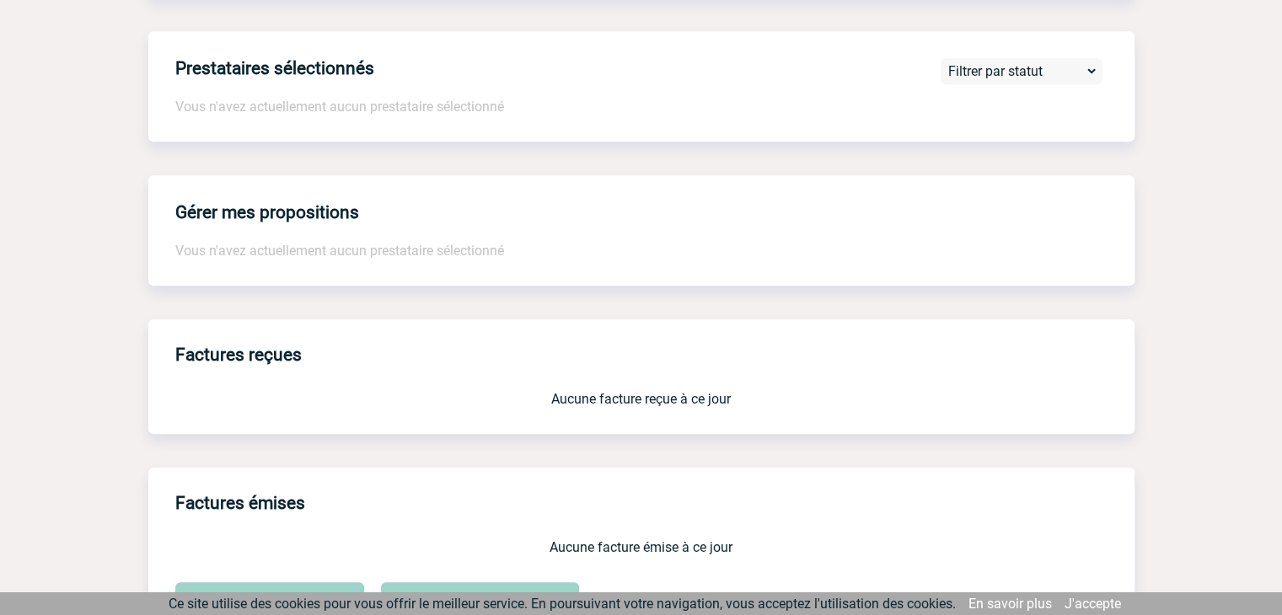
scroll to position [1393, 0]
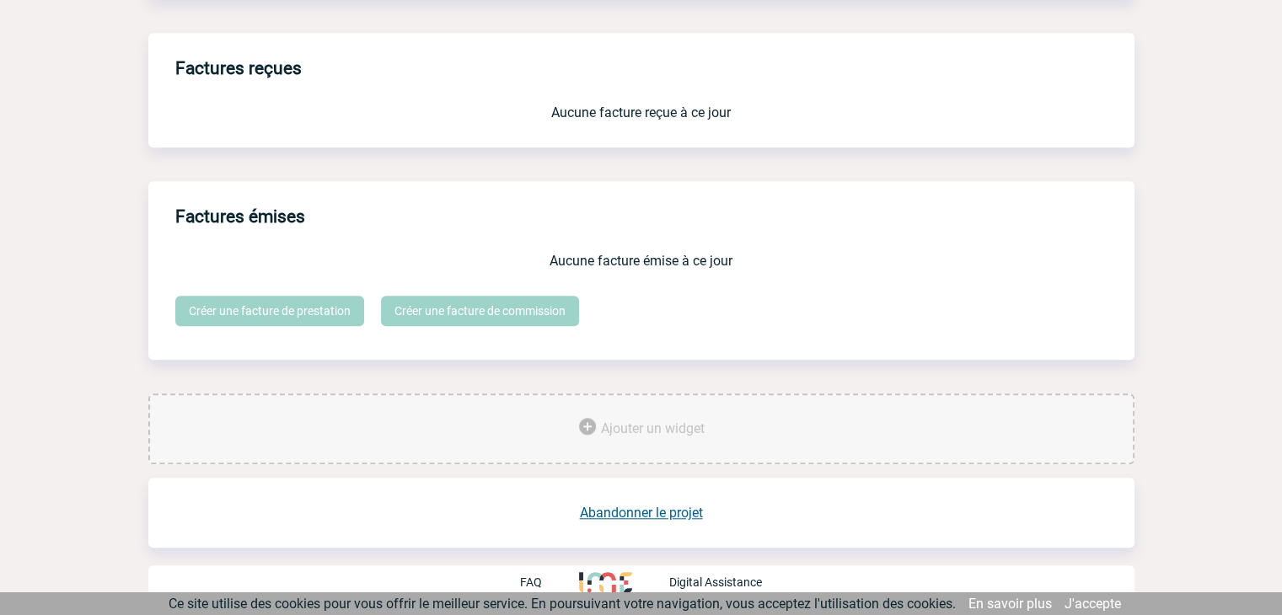
click at [656, 512] on link "Abandonner le projet" at bounding box center [641, 513] width 123 height 16
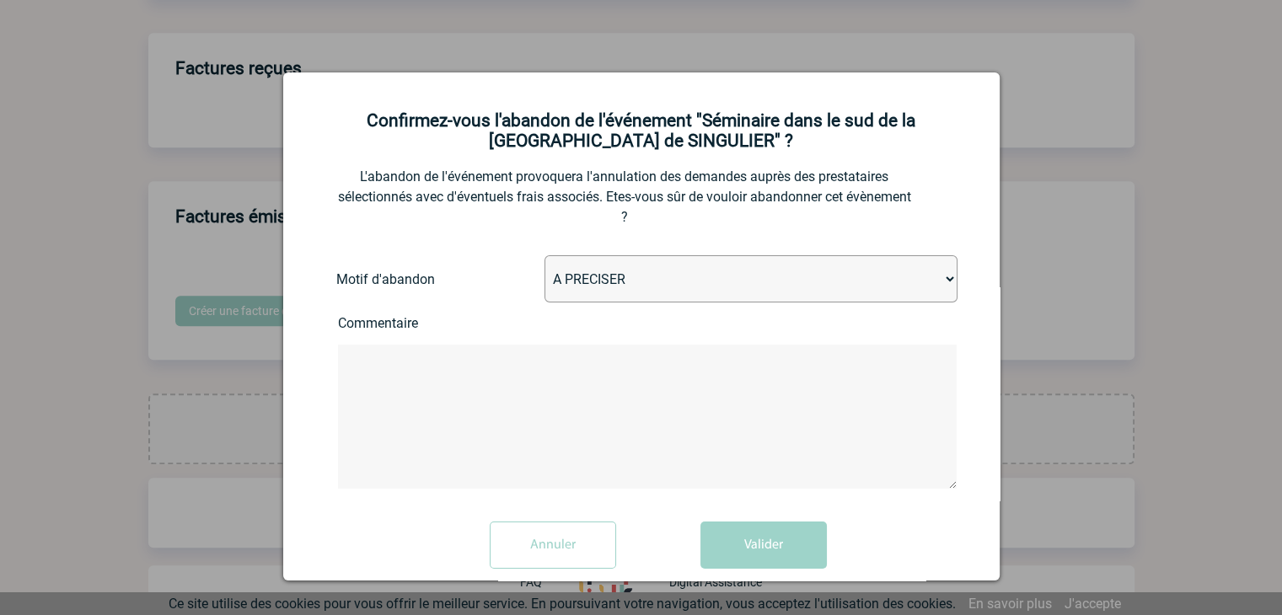
click at [626, 278] on select "A PRECISER Projet annulé Projet reporté Evénement organisé en interne A fait ap…" at bounding box center [751, 278] width 413 height 47
select select "ABANDON_PROJET_05"
click at [545, 258] on select "A PRECISER Projet annulé Projet reporté Evénement organisé en interne A fait ap…" at bounding box center [751, 278] width 413 height 47
click at [762, 558] on button "Valider" at bounding box center [764, 545] width 126 height 47
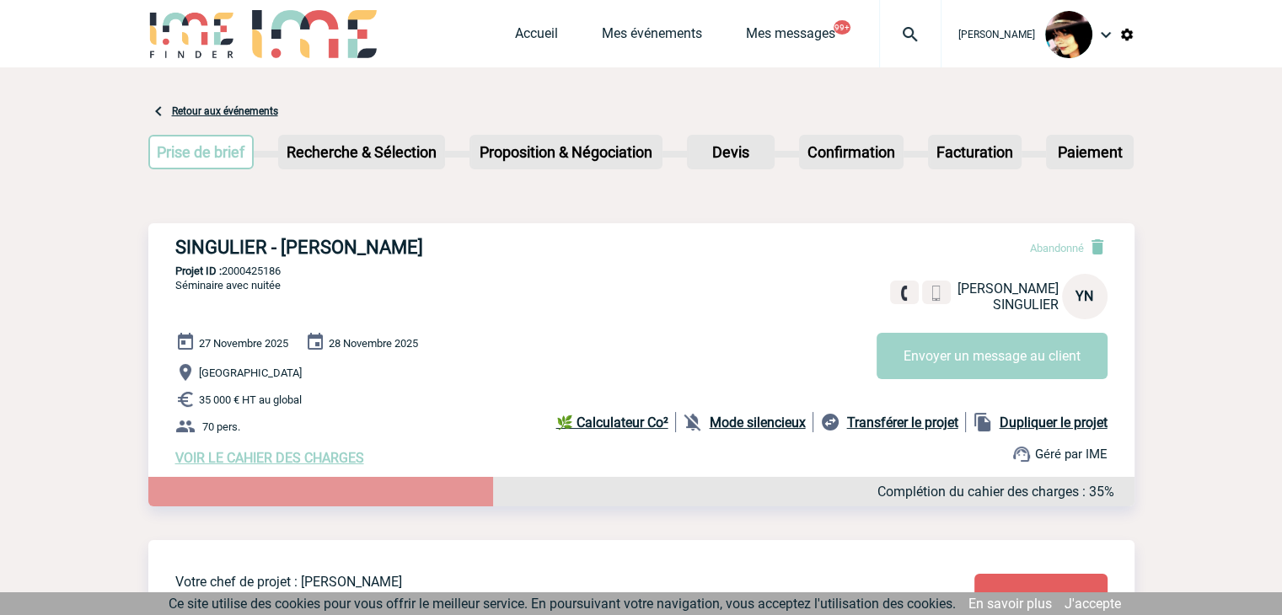
click at [902, 30] on img at bounding box center [910, 34] width 61 height 20
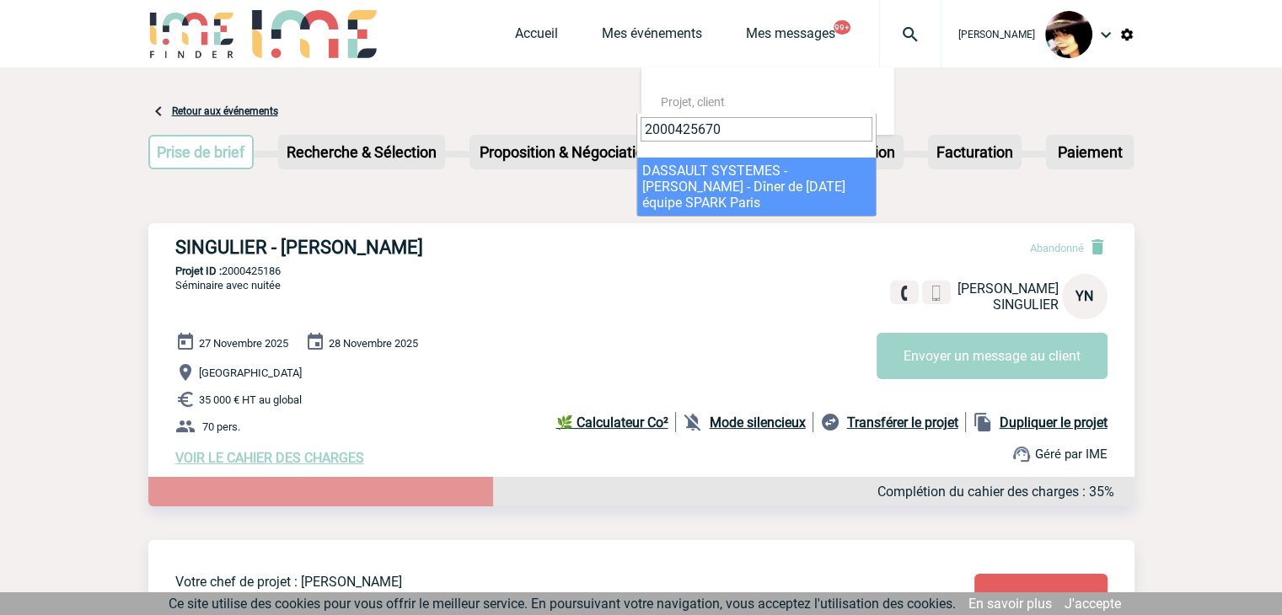
type input "2000425670"
select select "25171"
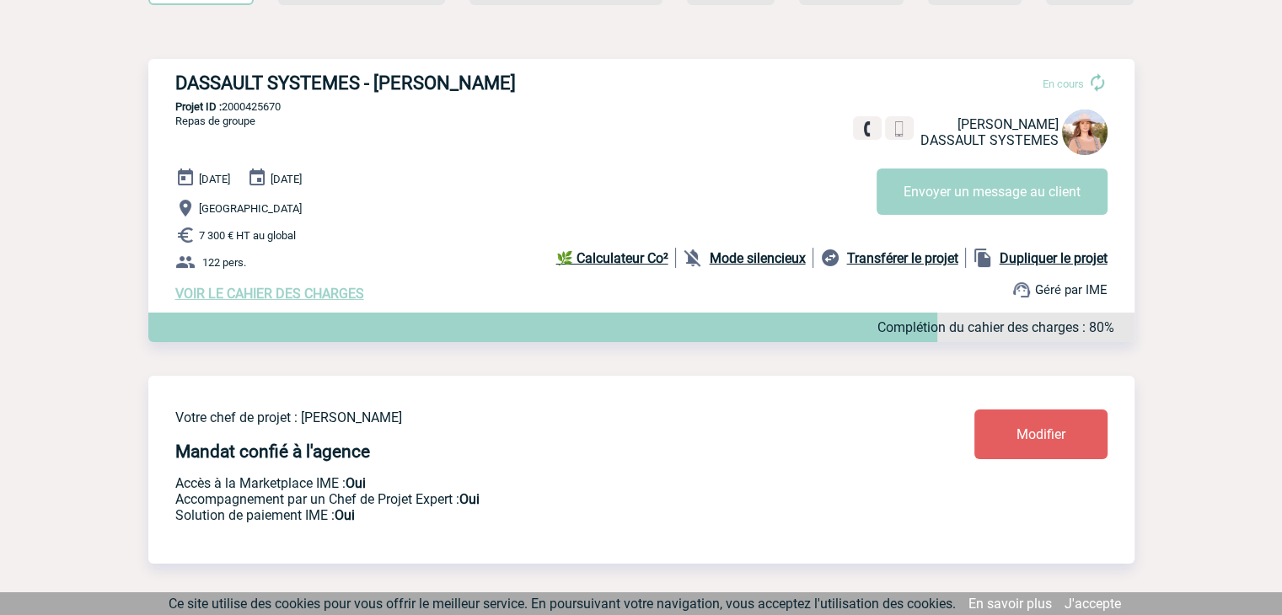
scroll to position [169, 0]
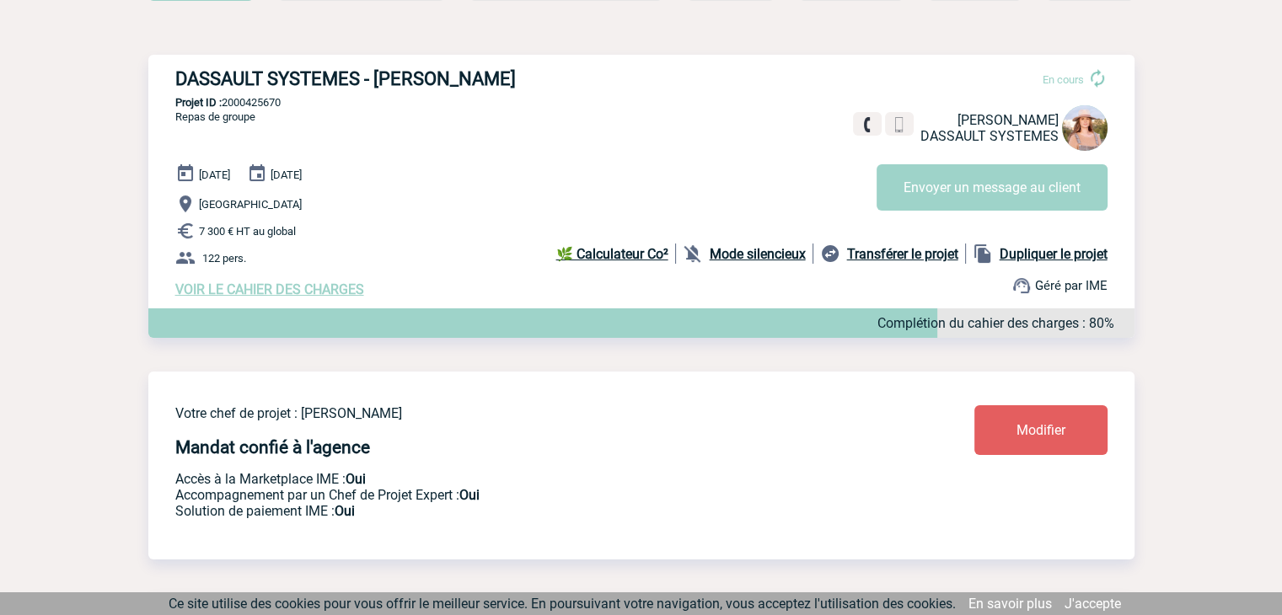
click at [1031, 436] on span "Modifier" at bounding box center [1041, 430] width 49 height 16
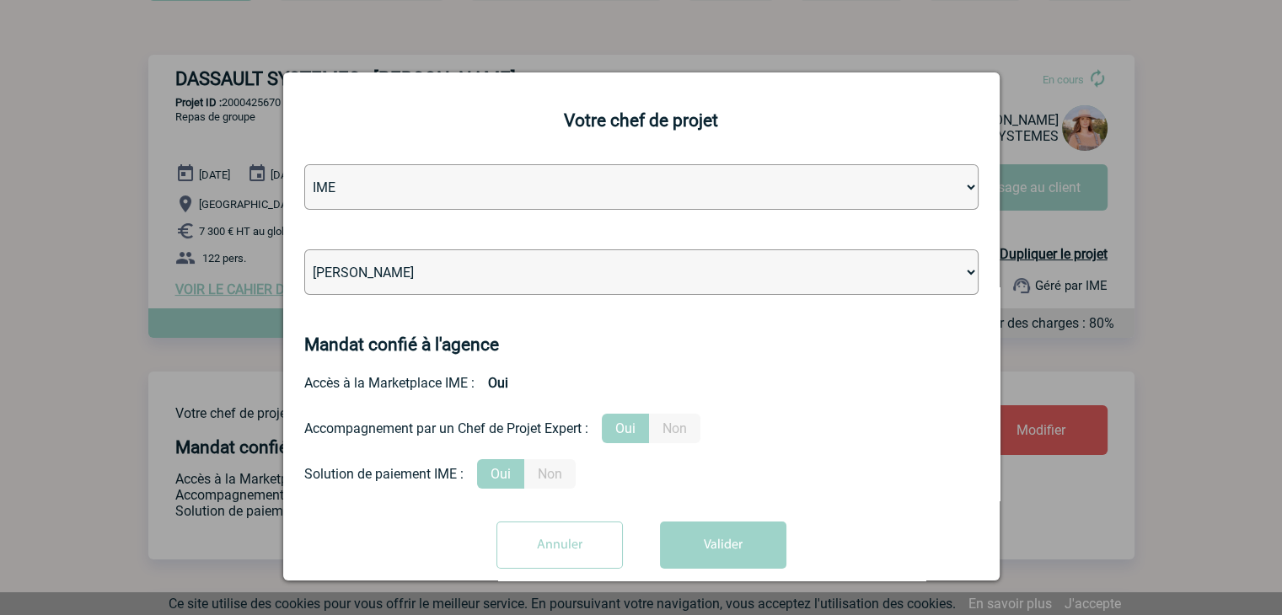
click at [465, 271] on select "Léa PITTIGLIO Yanis DE CLERCQ Victor KALB Jean-Chris NTAMACK Stefan MILADINOVIC…" at bounding box center [641, 273] width 674 height 46
select select "103019"
click at [304, 251] on select "Léa PITTIGLIO Yanis DE CLERCQ Victor KALB Jean-Chris NTAMACK Stefan MILADINOVIC…" at bounding box center [641, 273] width 674 height 46
click at [678, 554] on button "Valider" at bounding box center [723, 545] width 126 height 47
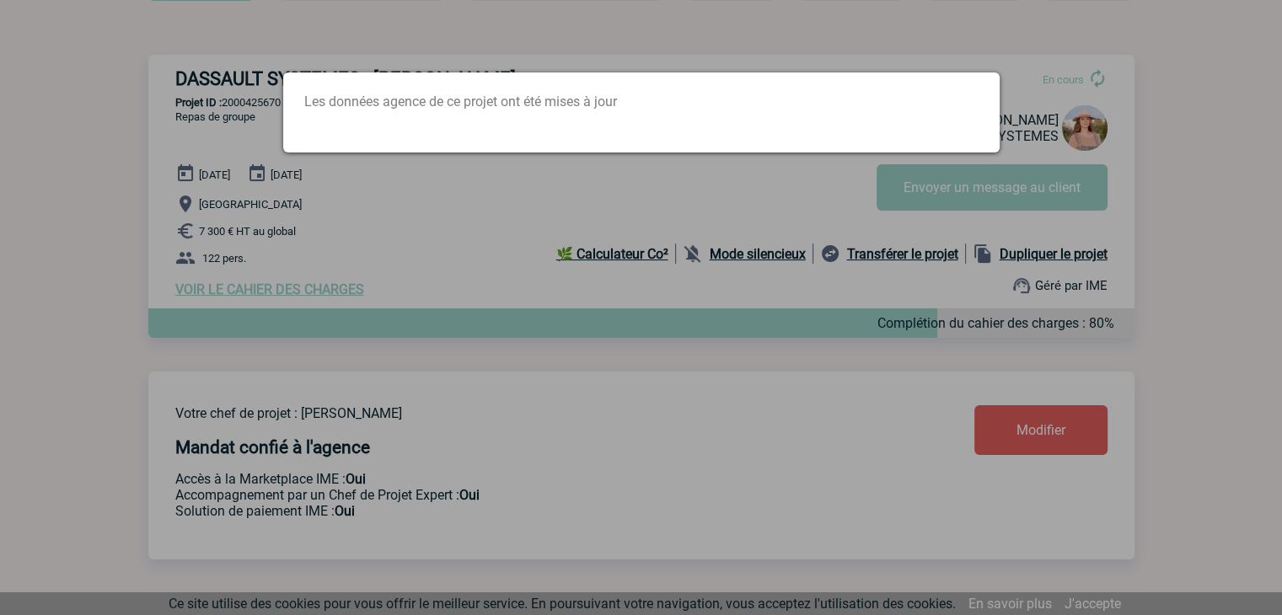
scroll to position [0, 0]
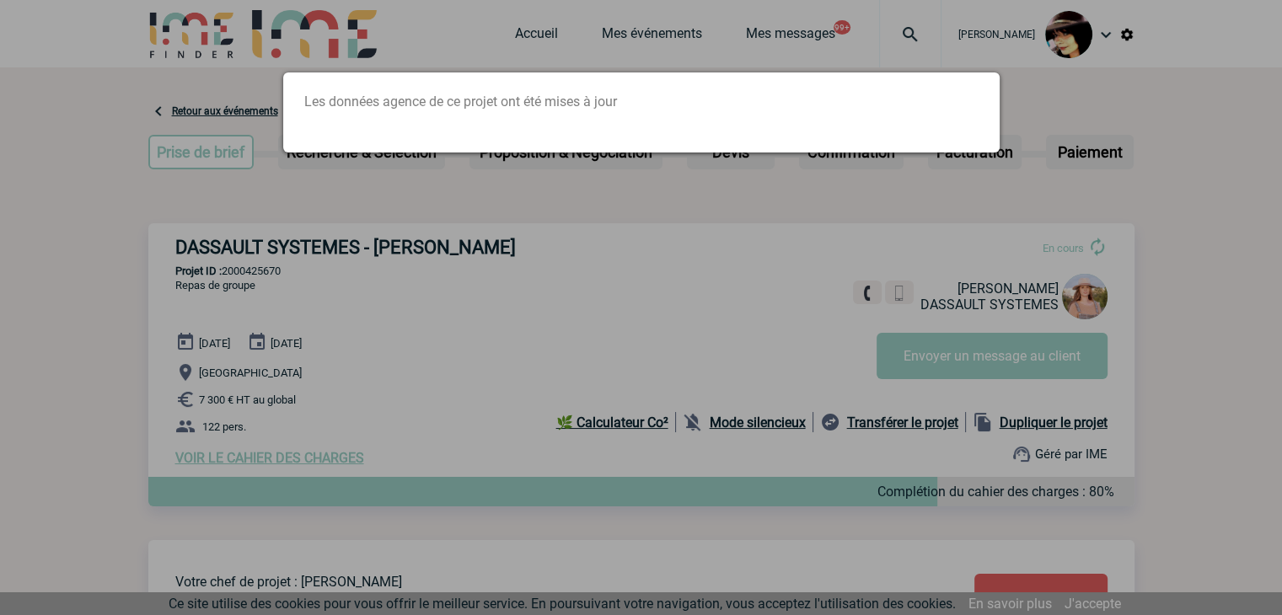
click at [897, 37] on div at bounding box center [641, 307] width 1282 height 615
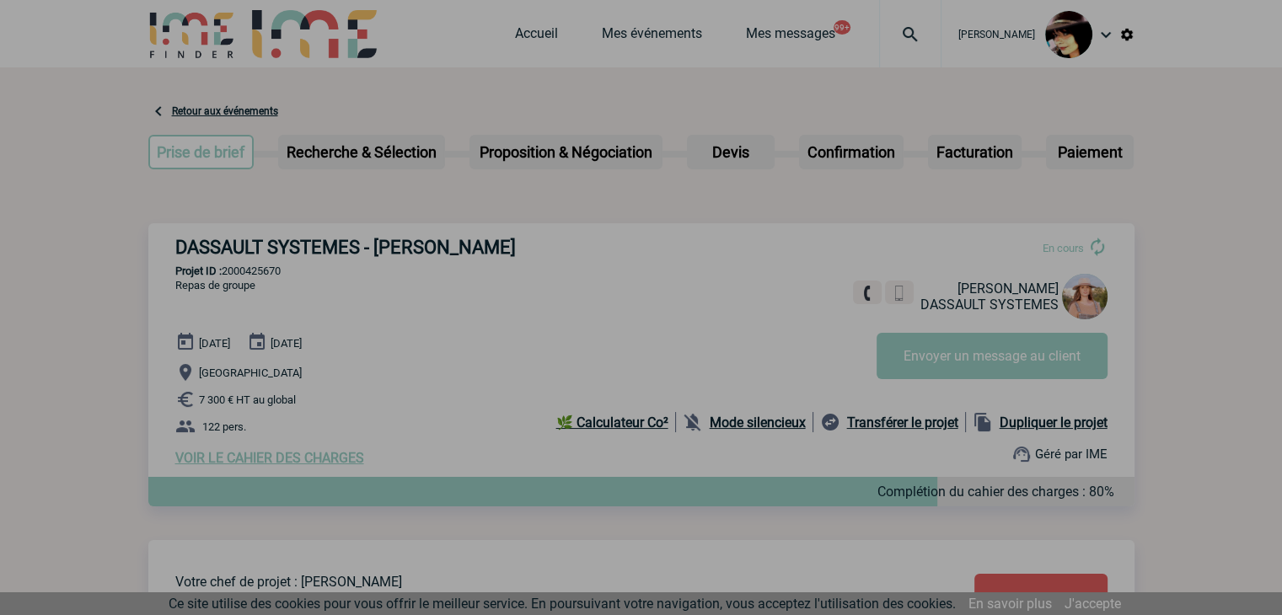
click at [897, 37] on div at bounding box center [641, 307] width 1282 height 615
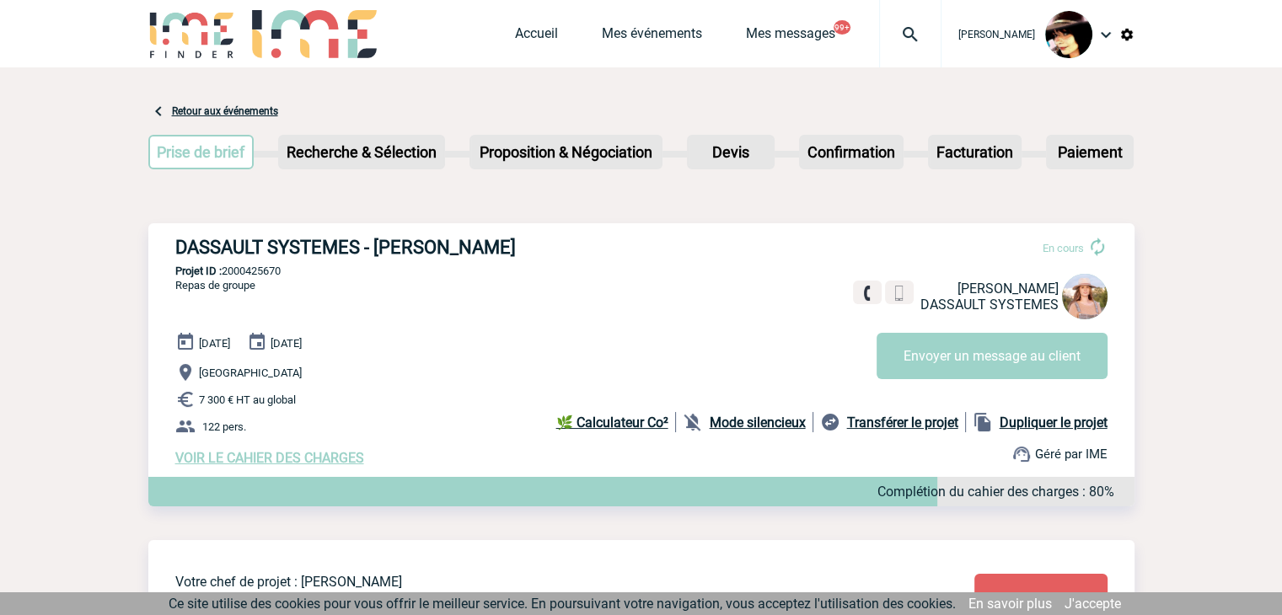
click at [895, 32] on img at bounding box center [910, 34] width 61 height 20
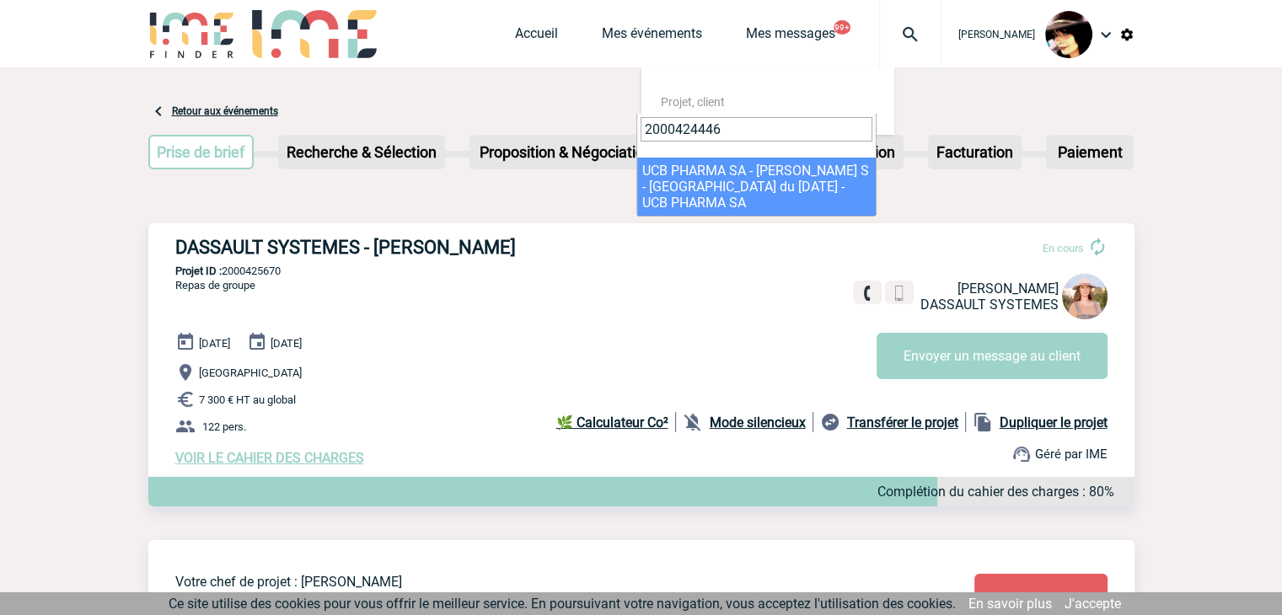
type input "2000424446"
select select "23947"
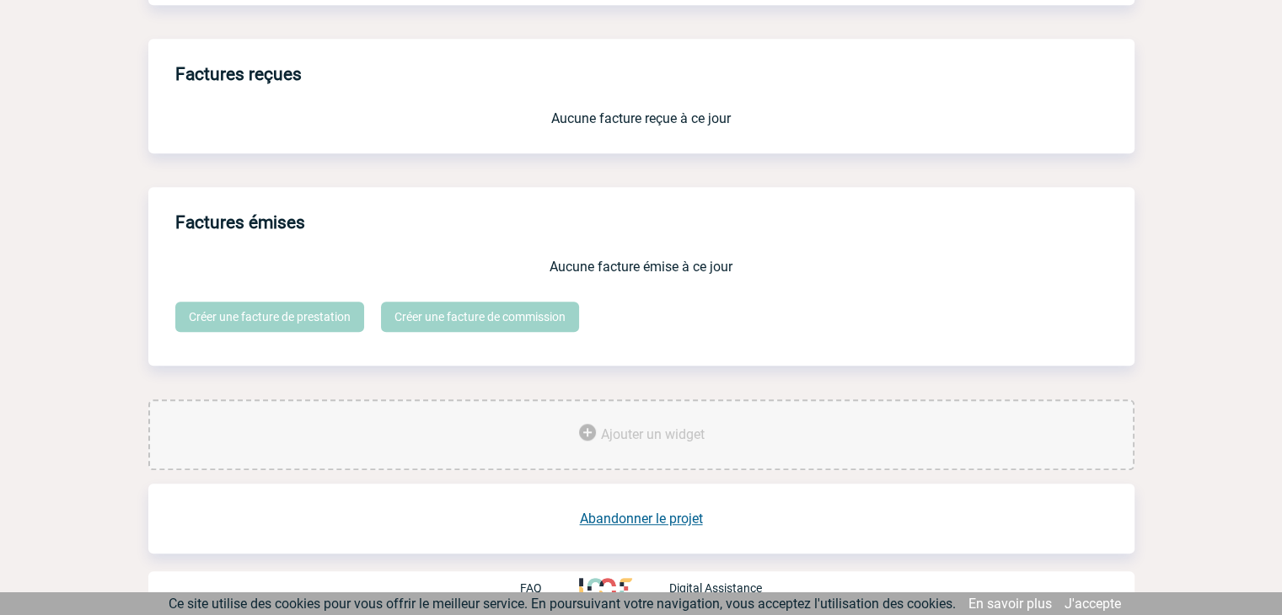
scroll to position [1393, 0]
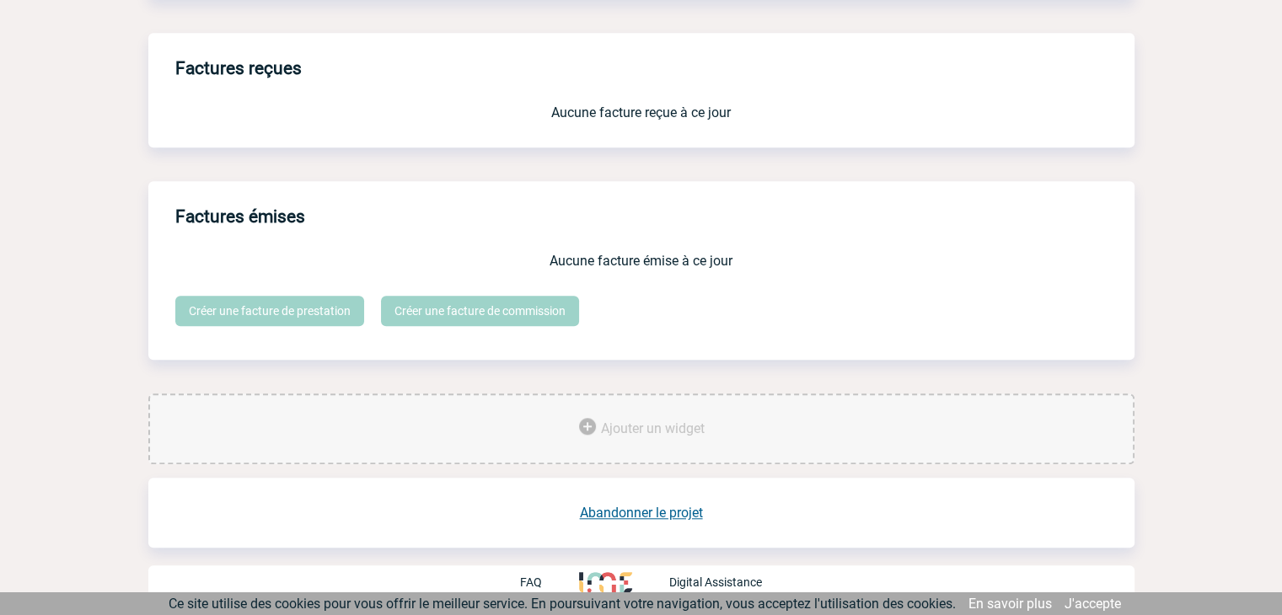
click at [659, 510] on link "Abandonner le projet" at bounding box center [641, 513] width 123 height 16
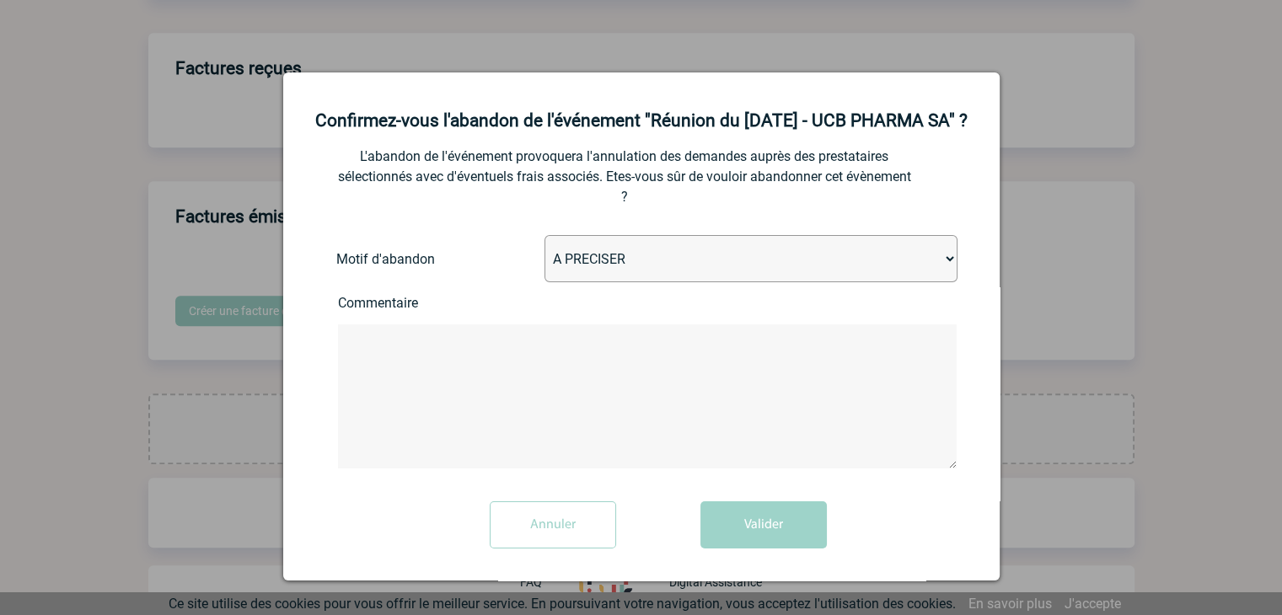
click at [587, 277] on select "A PRECISER Projet annulé Projet reporté Evénement organisé en interne A fait ap…" at bounding box center [751, 258] width 413 height 47
select select "ABANDON_PROJET_02"
click at [545, 258] on select "A PRECISER Projet annulé Projet reporté Evénement organisé en interne A fait ap…" at bounding box center [751, 258] width 413 height 47
click at [774, 549] on button "Valider" at bounding box center [764, 525] width 126 height 47
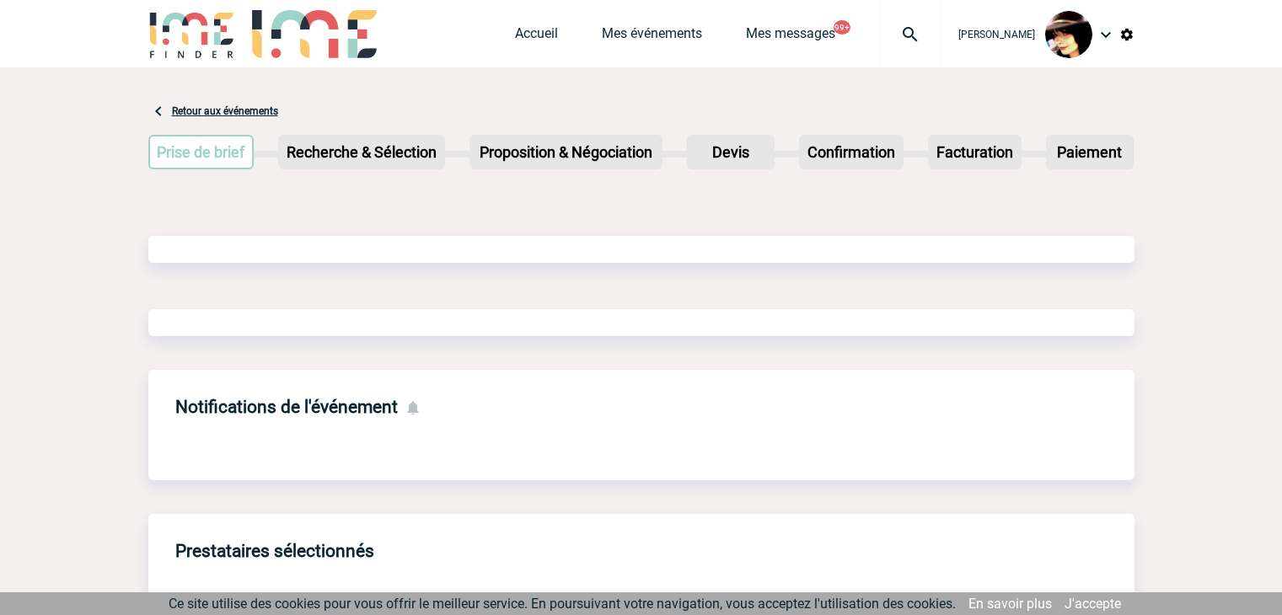
scroll to position [805, 0]
